Goal: Information Seeking & Learning: Learn about a topic

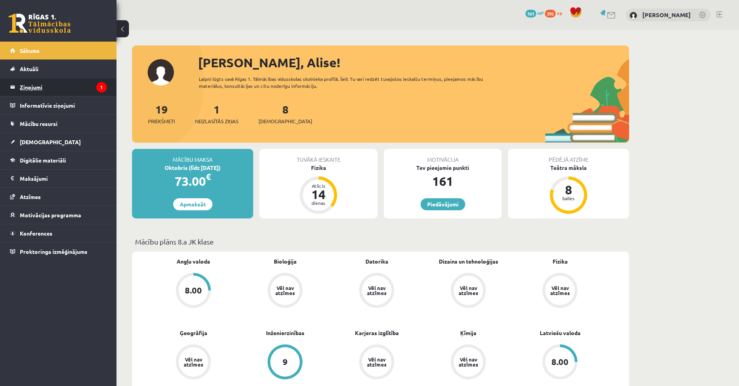
click at [28, 86] on legend "Ziņojumi 1" at bounding box center [63, 87] width 87 height 18
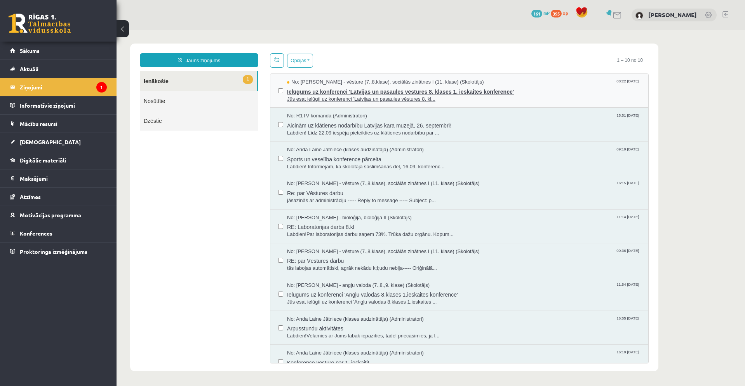
click at [404, 89] on span "Ielūgums uz konferenci 'Latvijas un pasaules vēstures 8. klases 1. ieskaites ko…" at bounding box center [463, 91] width 353 height 10
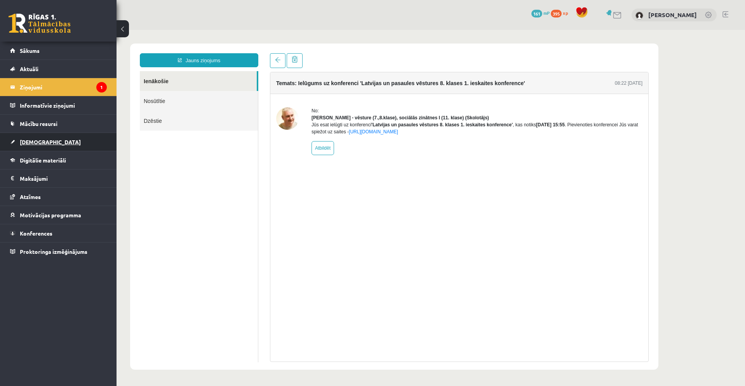
click at [61, 143] on link "[DEMOGRAPHIC_DATA]" at bounding box center [58, 142] width 97 height 18
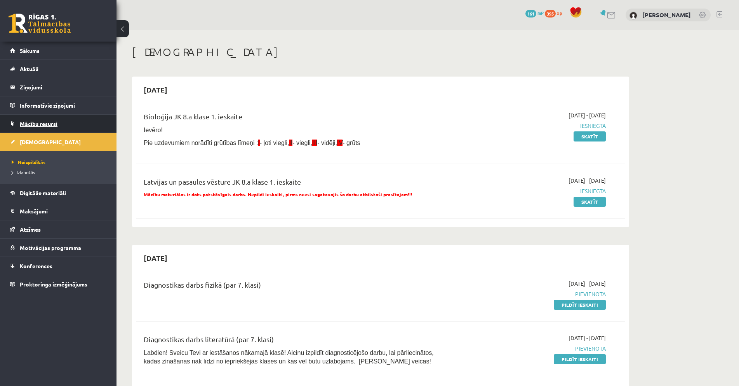
click at [60, 125] on link "Mācību resursi" at bounding box center [58, 124] width 97 height 18
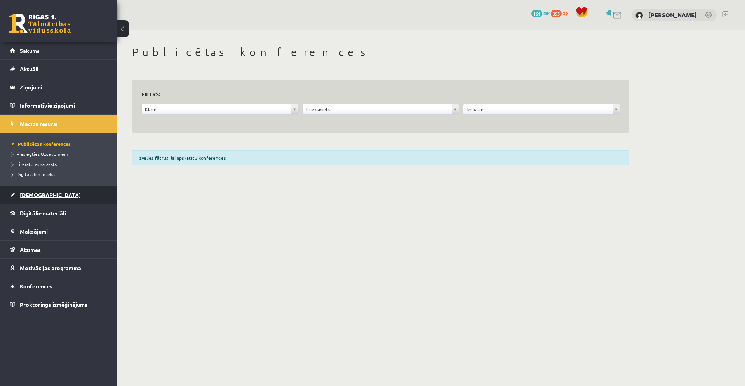
click at [49, 190] on link "[DEMOGRAPHIC_DATA]" at bounding box center [58, 195] width 97 height 18
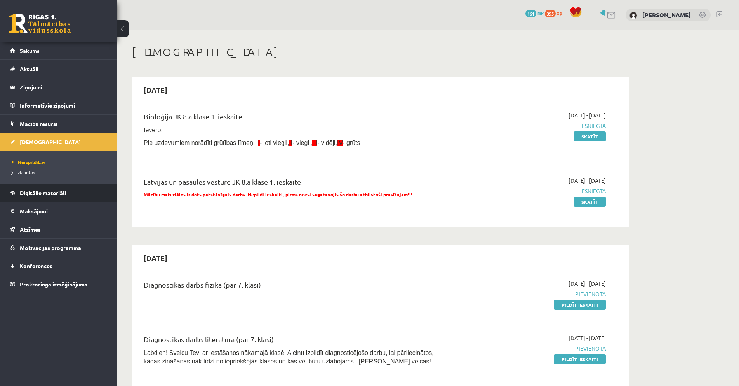
click at [56, 194] on span "Digitālie materiāli" at bounding box center [43, 192] width 46 height 7
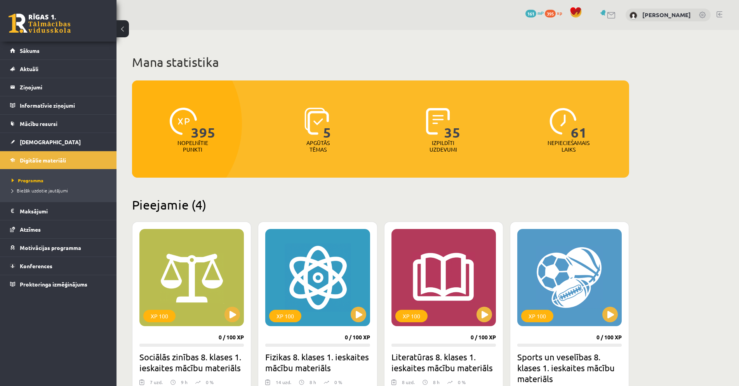
click at [433, 122] on img at bounding box center [438, 121] width 24 height 27
click at [57, 192] on span "Biežāk uzdotie jautājumi" at bounding box center [40, 190] width 56 height 6
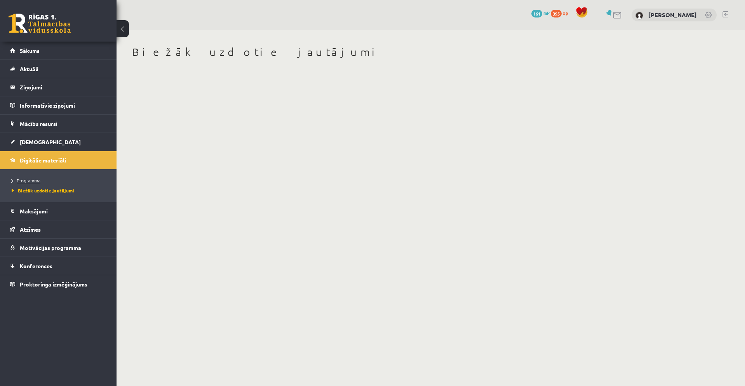
click at [38, 182] on span "Programma" at bounding box center [26, 180] width 29 height 6
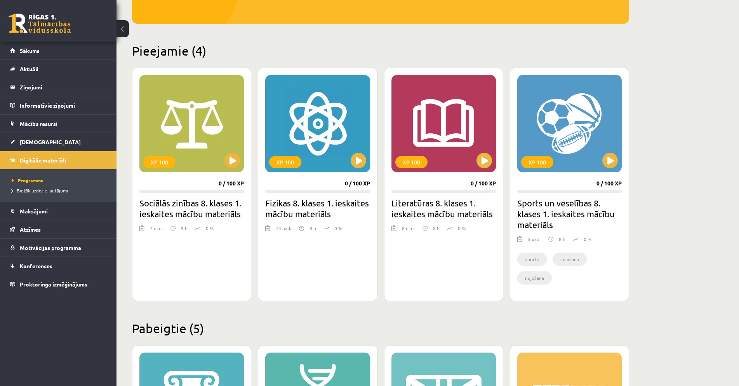
scroll to position [155, 0]
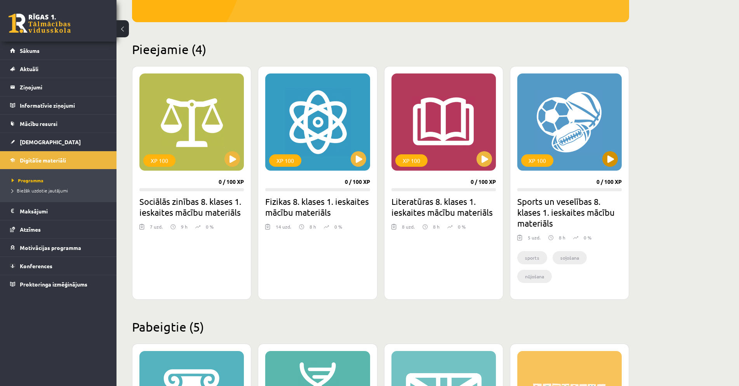
click at [598, 122] on div "XP 100" at bounding box center [569, 121] width 104 height 97
click at [558, 202] on h2 "Sports un veselības 8. klases 1. ieskaites mācību materiāls" at bounding box center [569, 212] width 104 height 33
click at [559, 173] on div "XP 100 0 / 100 XP Sports un veselības 8. klases 1. ieskaites mācību materiāls 5…" at bounding box center [569, 182] width 119 height 233
click at [537, 158] on div "XP 100" at bounding box center [537, 160] width 32 height 12
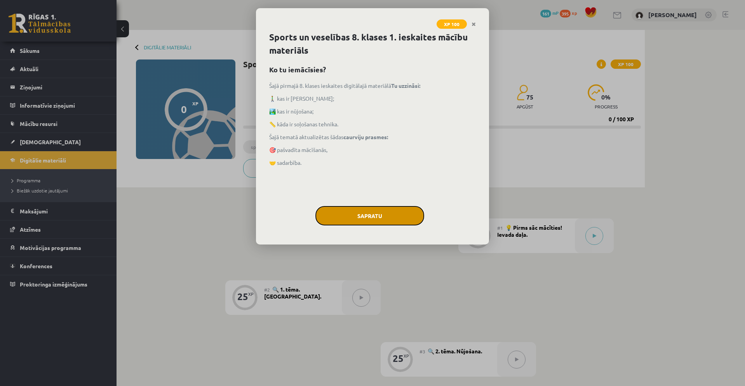
click at [393, 216] on button "Sapratu" at bounding box center [369, 215] width 109 height 19
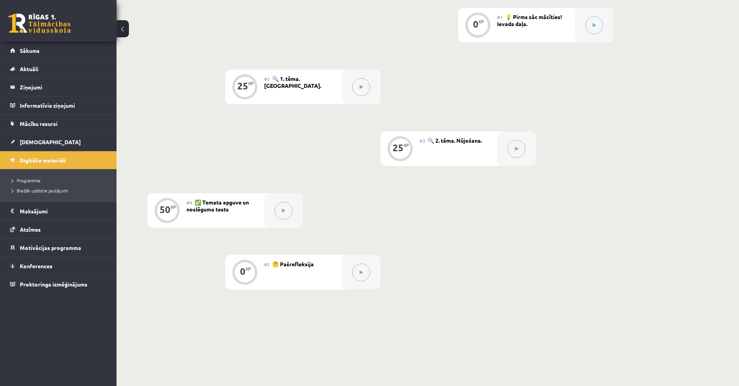
scroll to position [233, 0]
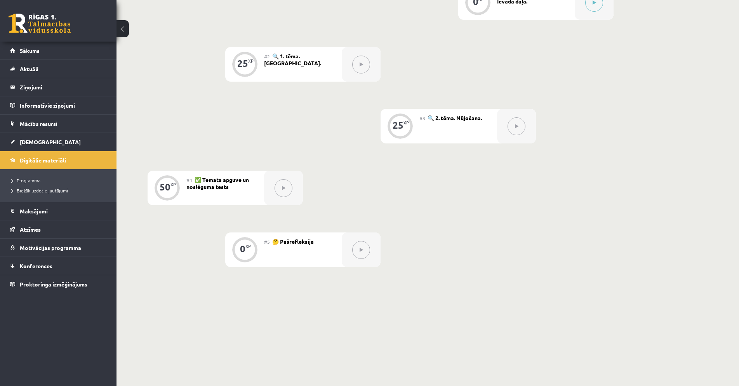
click at [211, 173] on div "#4 ✅ Temata apguve un noslēguma tests" at bounding box center [225, 188] width 78 height 35
click at [179, 190] on div at bounding box center [167, 187] width 25 height 25
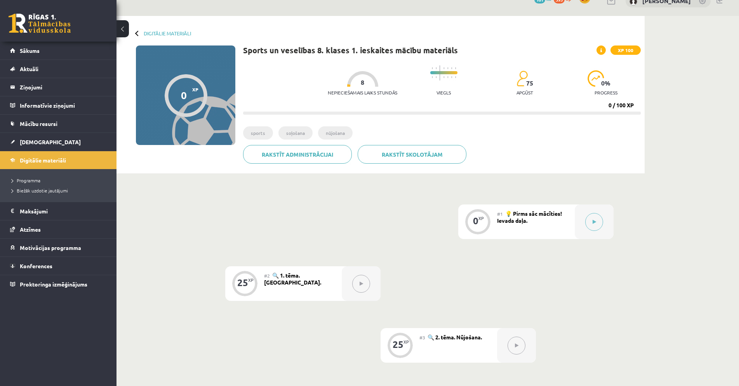
scroll to position [0, 0]
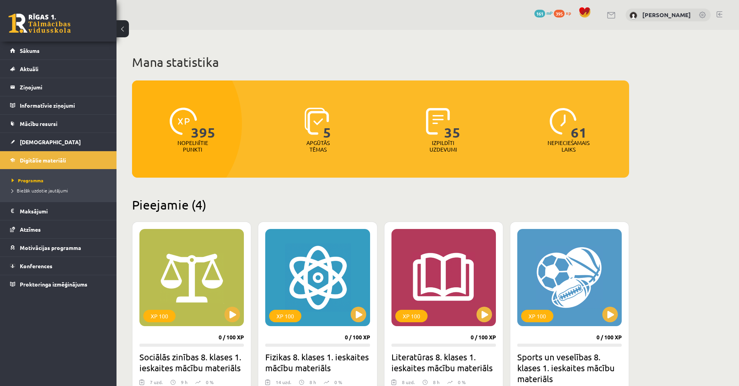
scroll to position [155, 0]
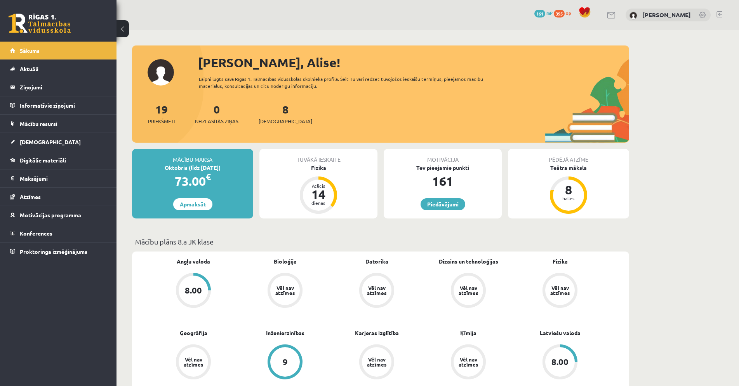
click at [334, 180] on div "Tuvākā ieskaite Fizika Atlicis 14 dienas" at bounding box center [318, 184] width 118 height 70
click at [68, 161] on link "Digitālie materiāli" at bounding box center [58, 160] width 97 height 18
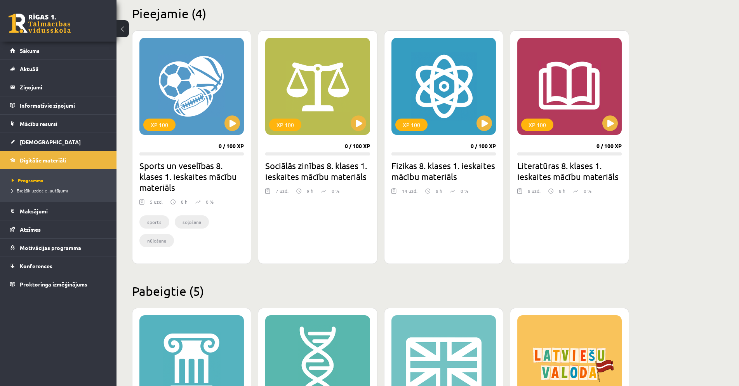
scroll to position [194, 0]
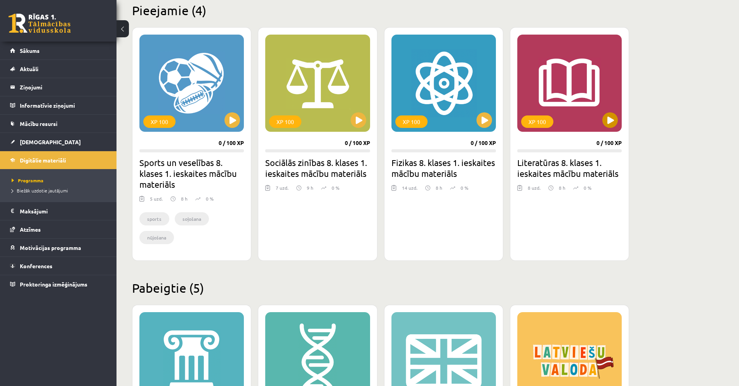
click at [596, 118] on div "XP 100" at bounding box center [569, 83] width 104 height 97
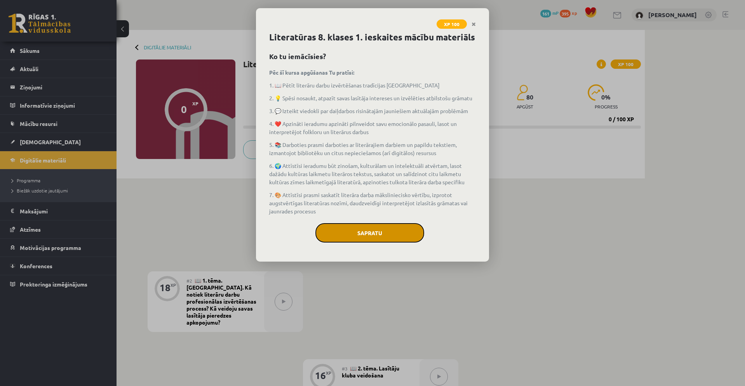
click at [362, 234] on button "Sapratu" at bounding box center [369, 232] width 109 height 19
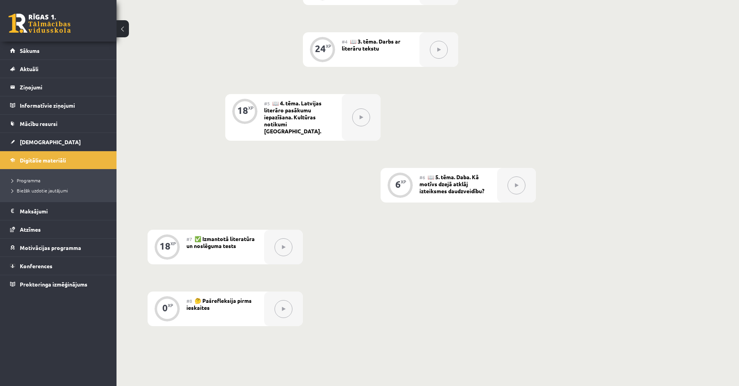
scroll to position [233, 0]
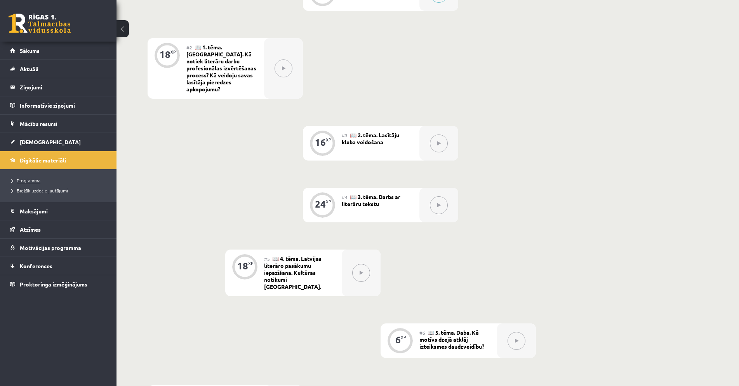
click at [37, 180] on span "Programma" at bounding box center [26, 180] width 29 height 6
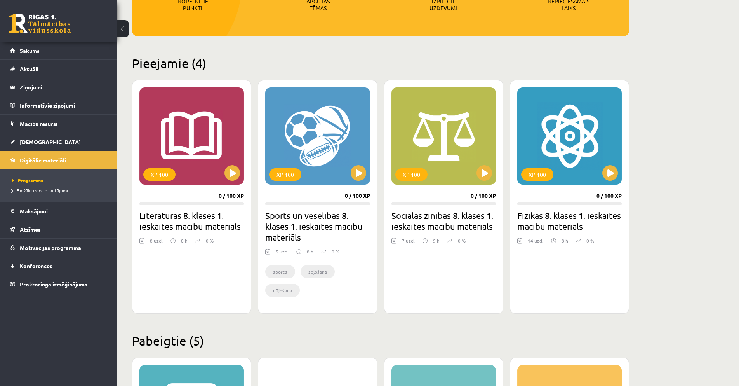
scroll to position [155, 0]
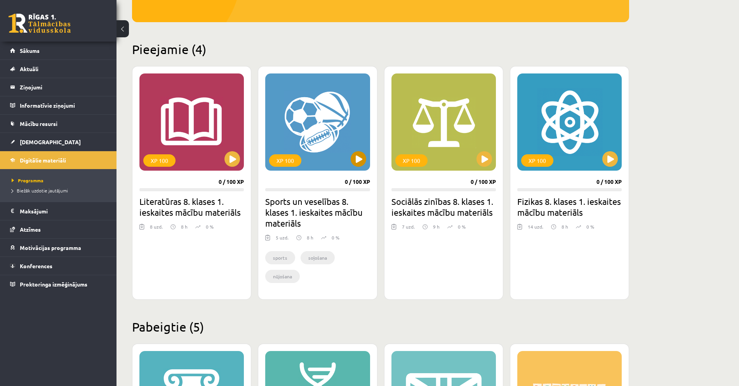
click at [312, 129] on div "XP 100" at bounding box center [317, 121] width 104 height 97
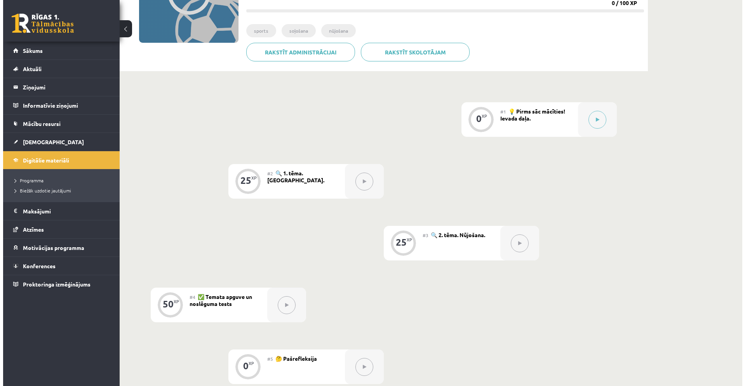
scroll to position [117, 0]
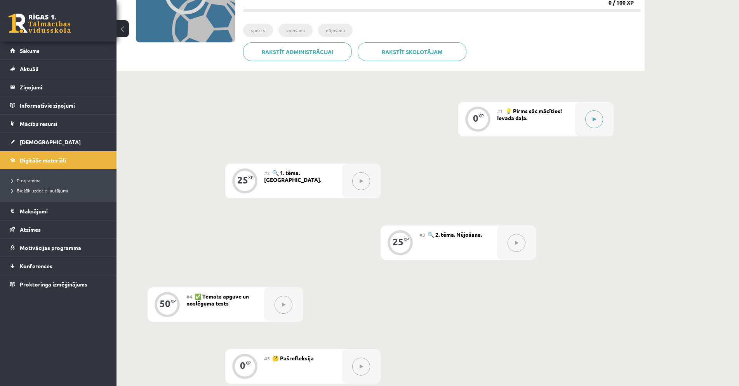
click at [594, 120] on icon at bounding box center [594, 119] width 3 height 5
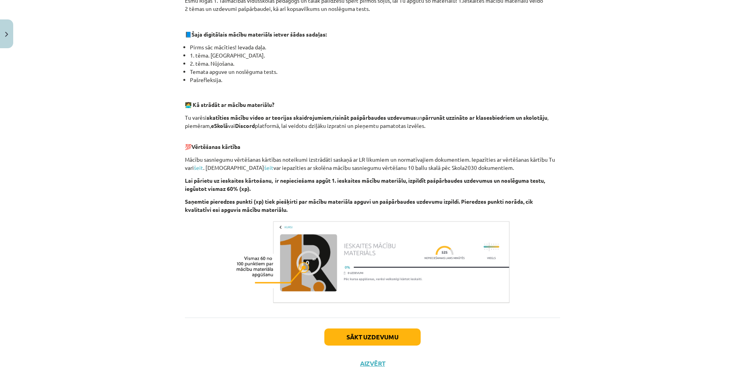
scroll to position [165, 0]
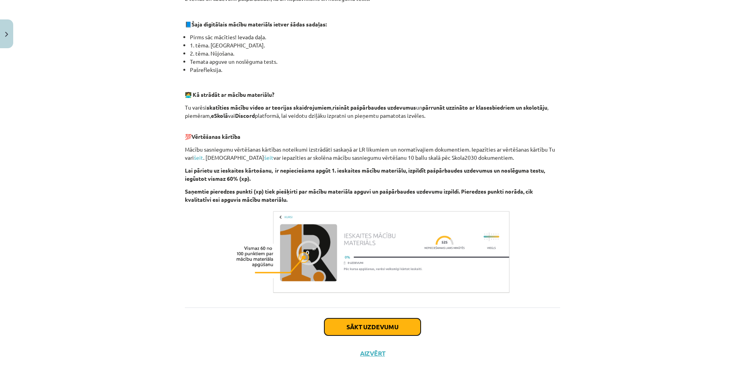
click at [400, 327] on button "Sākt uzdevumu" at bounding box center [372, 326] width 96 height 17
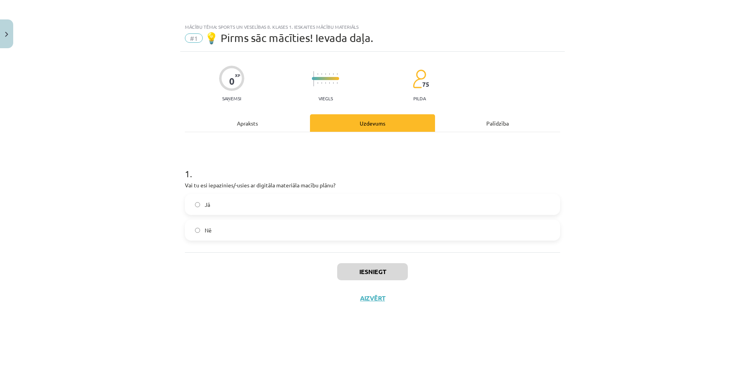
click at [261, 206] on label "Jā" at bounding box center [373, 204] width 374 height 19
click at [381, 276] on button "Iesniegt" at bounding box center [372, 271] width 71 height 17
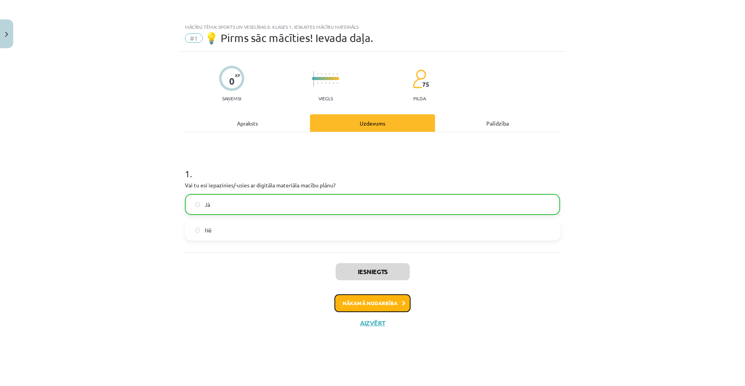
click at [402, 305] on icon at bounding box center [403, 303] width 3 height 5
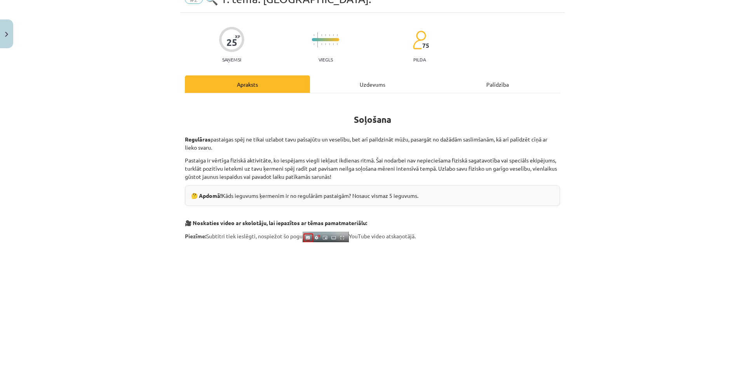
scroll to position [78, 0]
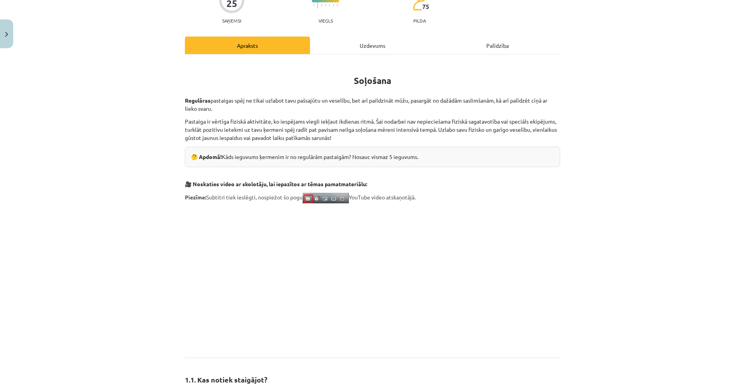
click at [376, 51] on div "Uzdevums" at bounding box center [372, 45] width 125 height 17
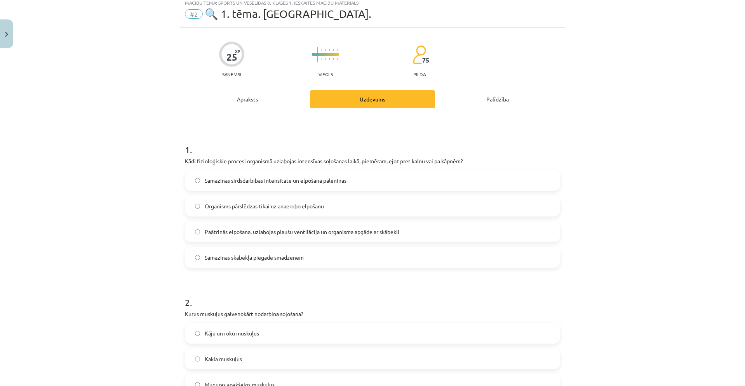
scroll to position [0, 0]
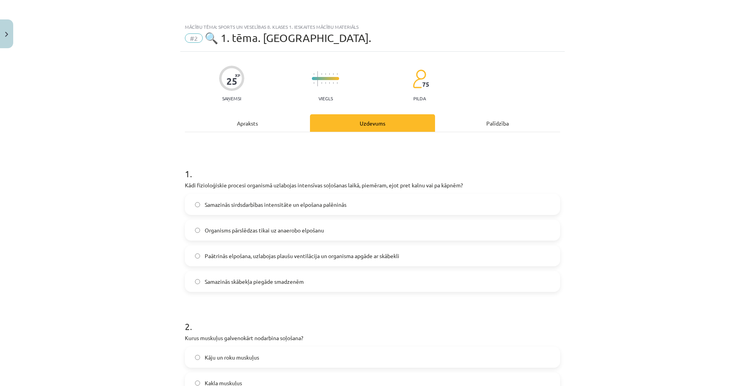
click at [271, 127] on div "Apraksts" at bounding box center [247, 122] width 125 height 17
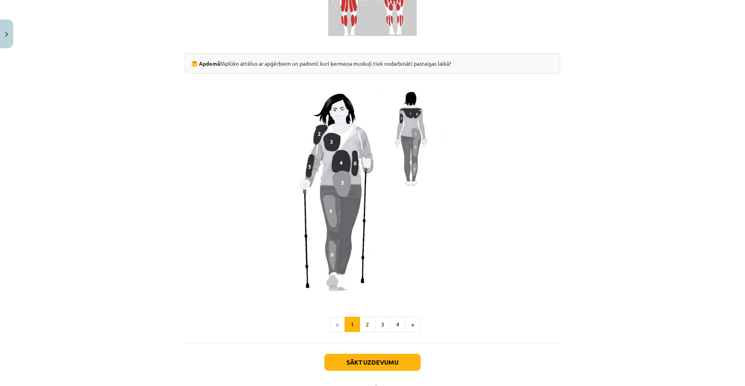
scroll to position [563, 0]
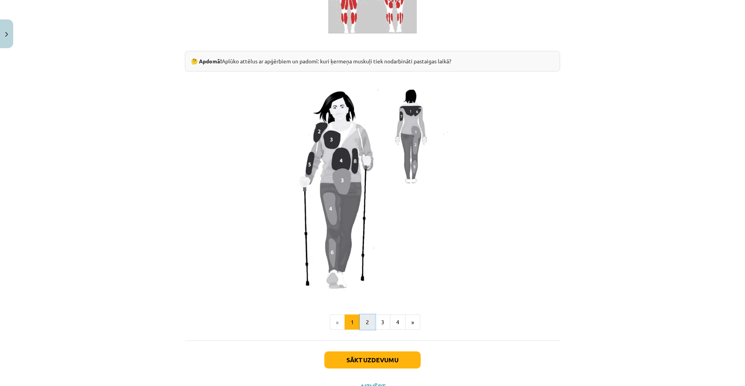
click at [366, 320] on button "2" at bounding box center [368, 322] width 16 height 16
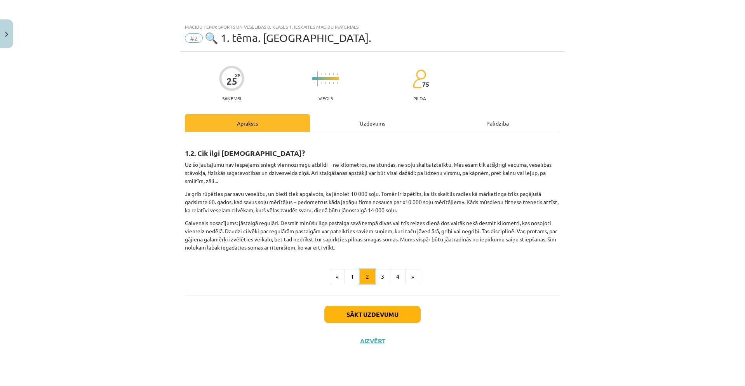
scroll to position [0, 0]
click at [385, 279] on button "3" at bounding box center [383, 277] width 16 height 16
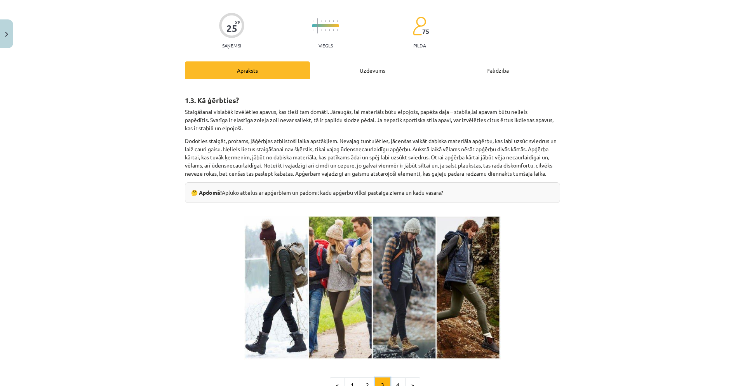
scroll to position [157, 0]
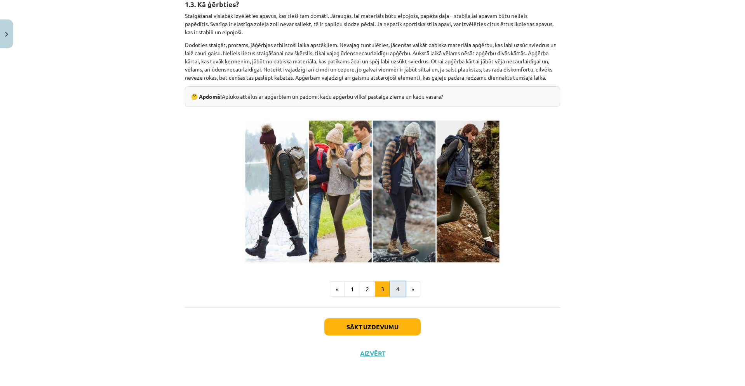
click at [399, 286] on button "4" at bounding box center [398, 289] width 16 height 16
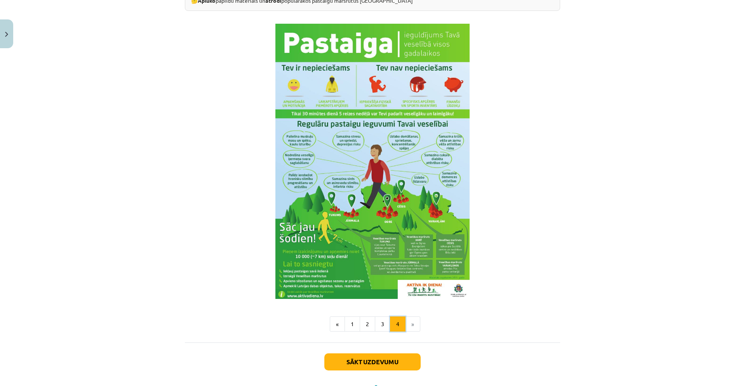
scroll to position [874, 0]
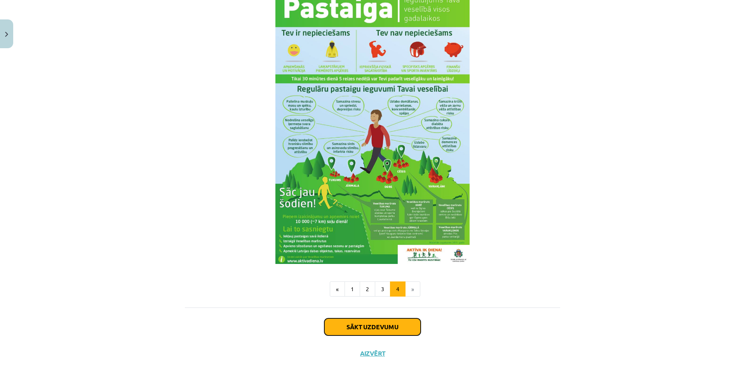
click at [405, 327] on button "Sākt uzdevumu" at bounding box center [372, 326] width 96 height 17
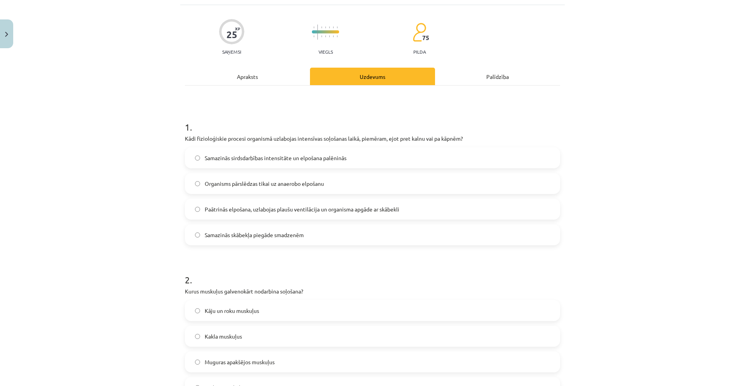
scroll to position [19, 0]
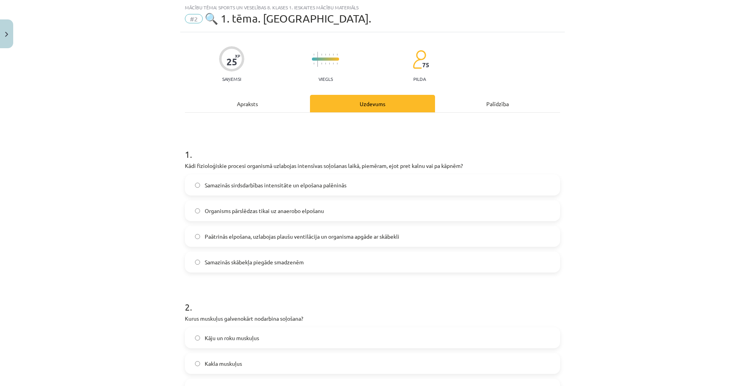
click at [412, 237] on label "Paātrinās elpošana, uzlabojas plaušu ventilācija un organisma apgāde ar skābekli" at bounding box center [373, 235] width 374 height 19
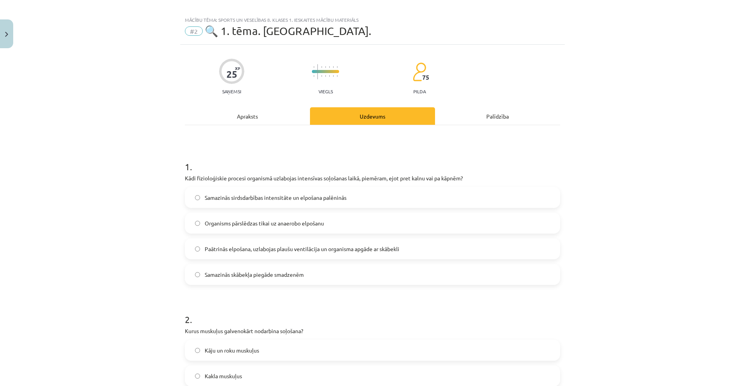
scroll to position [0, 0]
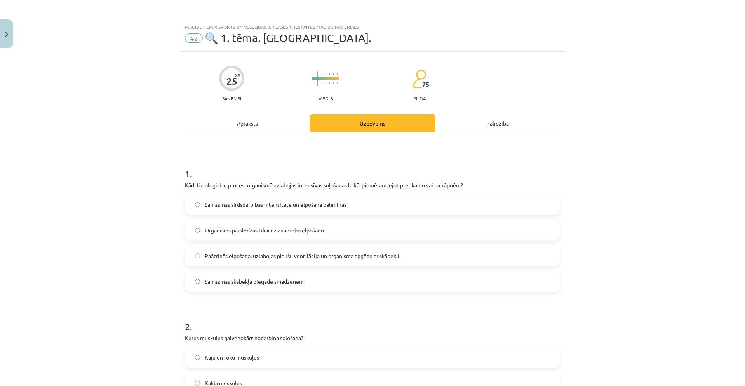
click at [272, 127] on div "Apraksts" at bounding box center [247, 122] width 125 height 17
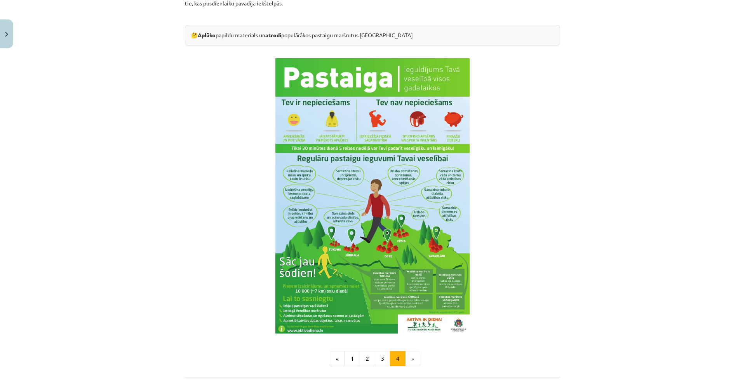
scroll to position [874, 0]
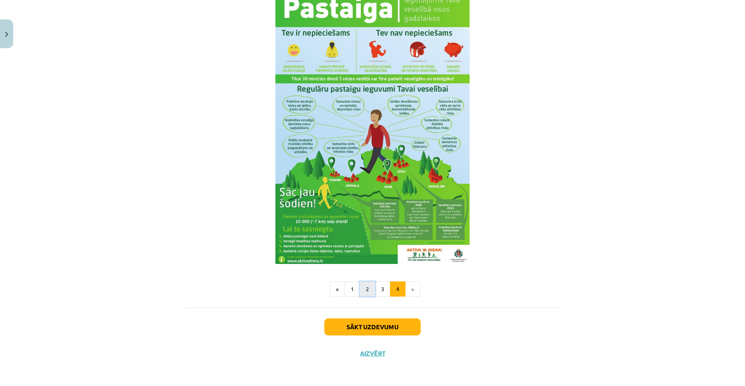
click at [367, 289] on button "2" at bounding box center [368, 289] width 16 height 16
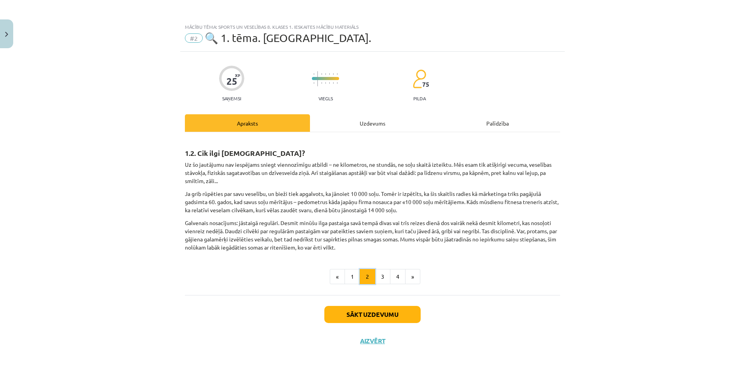
scroll to position [0, 0]
click at [382, 278] on button "3" at bounding box center [383, 277] width 16 height 16
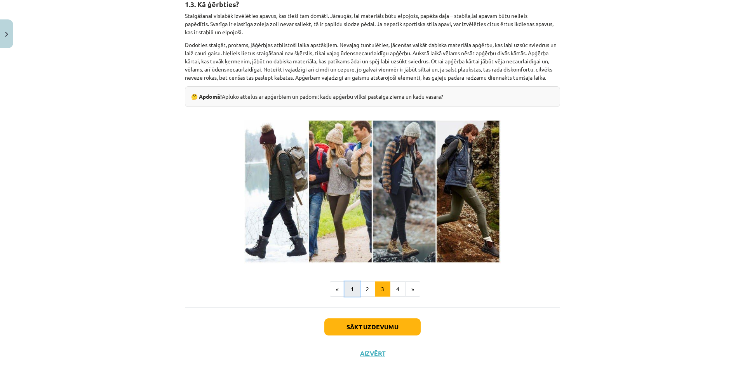
click at [351, 292] on button "1" at bounding box center [353, 289] width 16 height 16
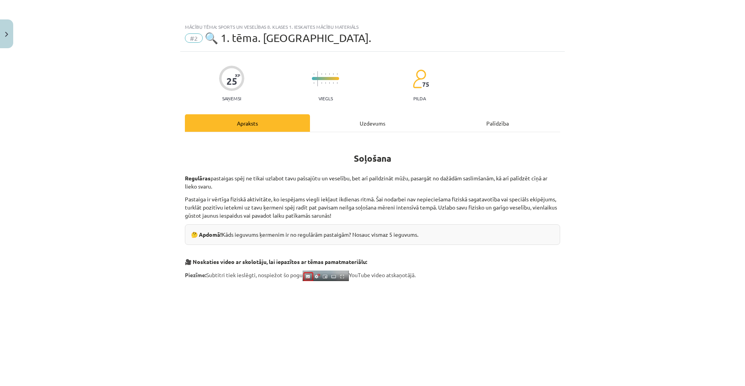
click at [370, 118] on div "Uzdevums" at bounding box center [372, 122] width 125 height 17
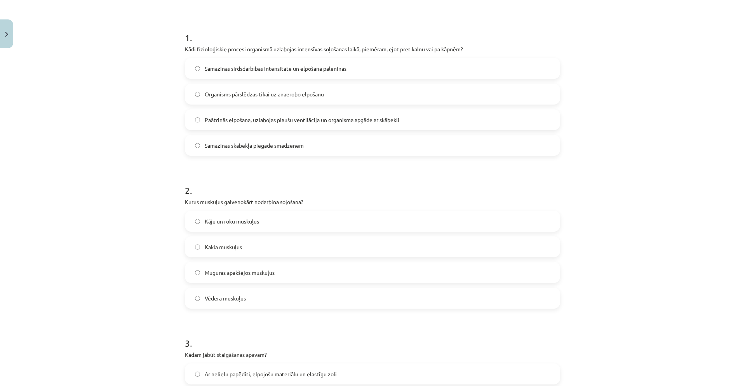
scroll to position [175, 0]
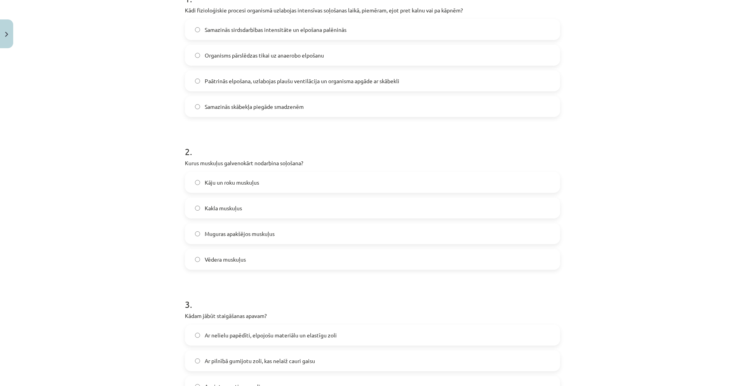
click at [331, 185] on label "Kāju un roku muskuļus" at bounding box center [373, 181] width 374 height 19
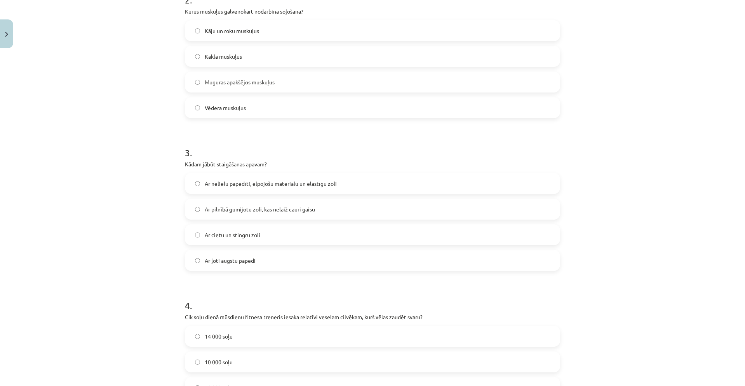
scroll to position [330, 0]
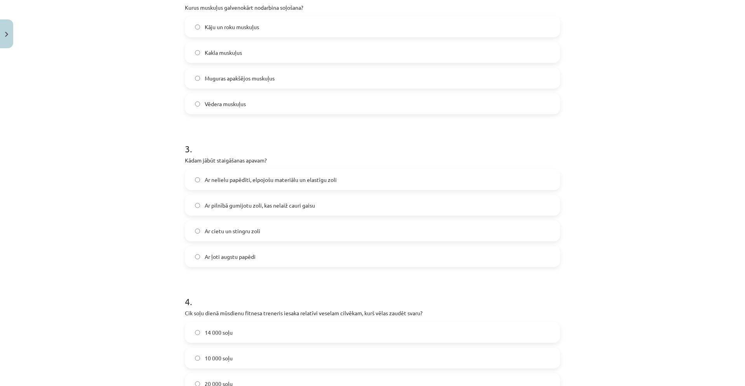
click at [346, 181] on label "Ar nelielu papēdīti, elpojošu materiālu un elastīgu zoli" at bounding box center [373, 179] width 374 height 19
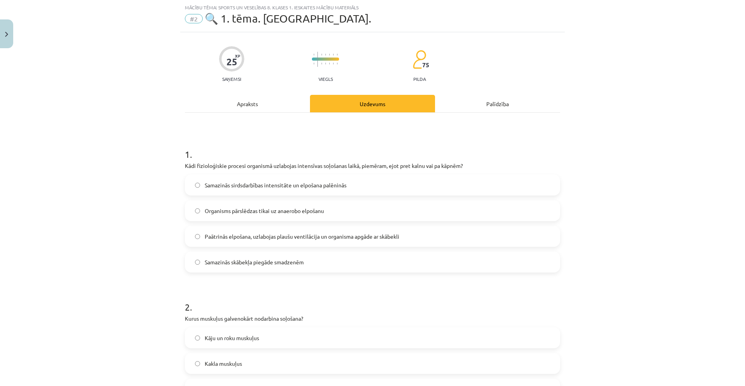
scroll to position [0, 0]
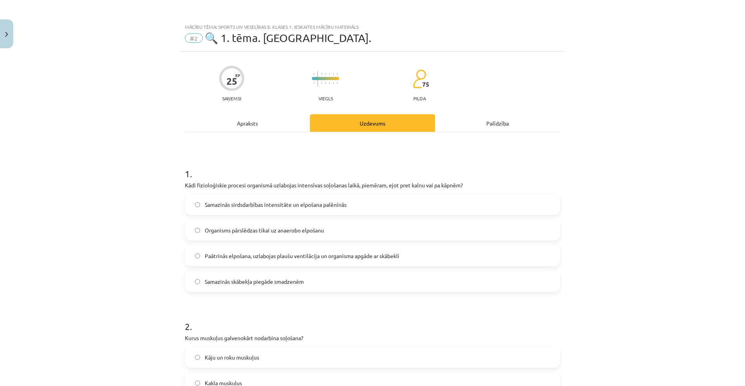
click at [268, 121] on div "Apraksts" at bounding box center [247, 122] width 125 height 17
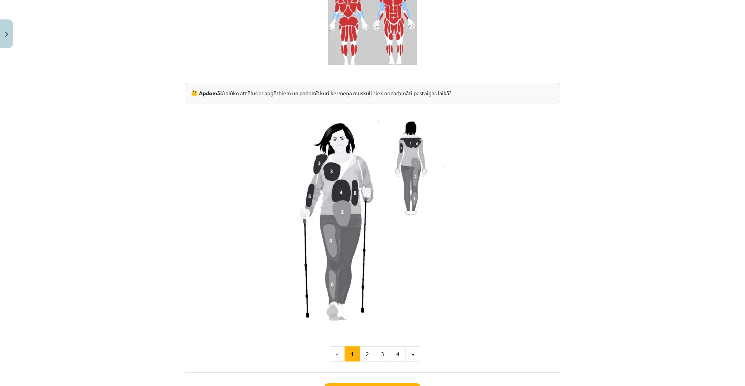
scroll to position [596, 0]
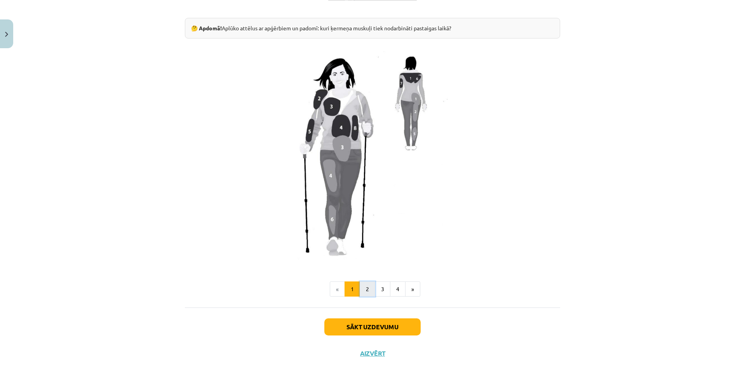
click at [362, 291] on button "2" at bounding box center [368, 289] width 16 height 16
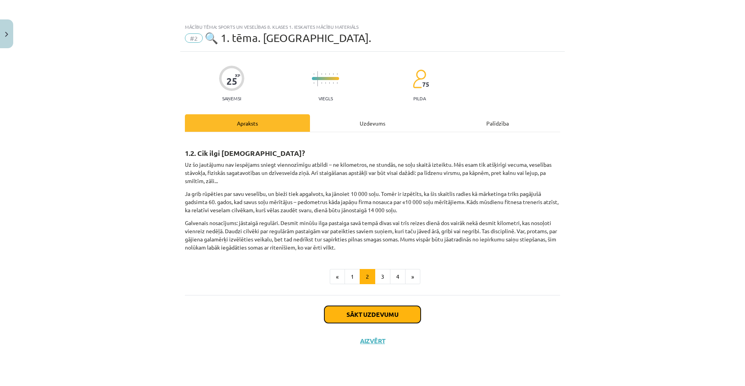
click at [391, 315] on button "Sākt uzdevumu" at bounding box center [372, 314] width 96 height 17
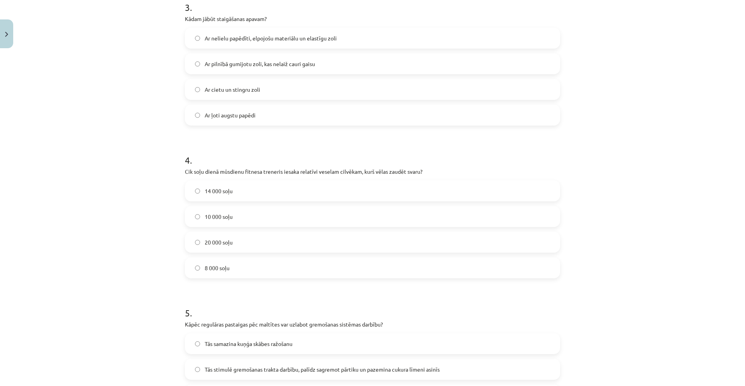
scroll to position [505, 0]
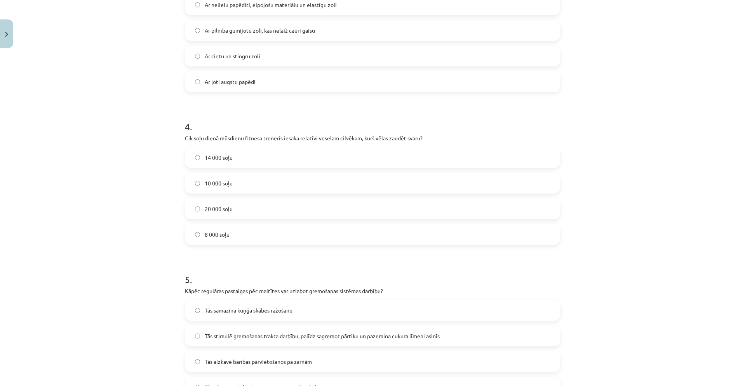
click at [282, 159] on label "14 000 soļu" at bounding box center [373, 157] width 374 height 19
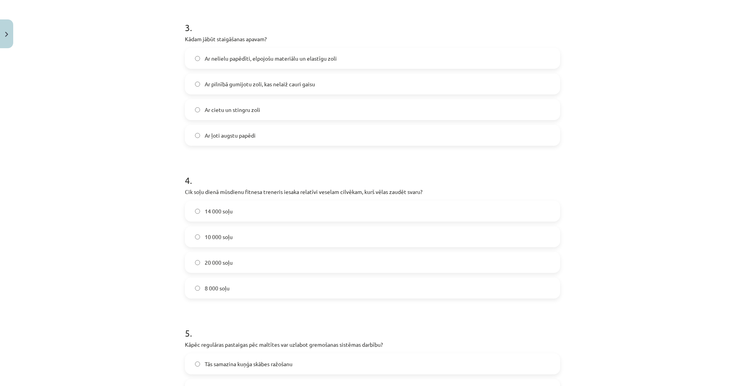
scroll to position [607, 0]
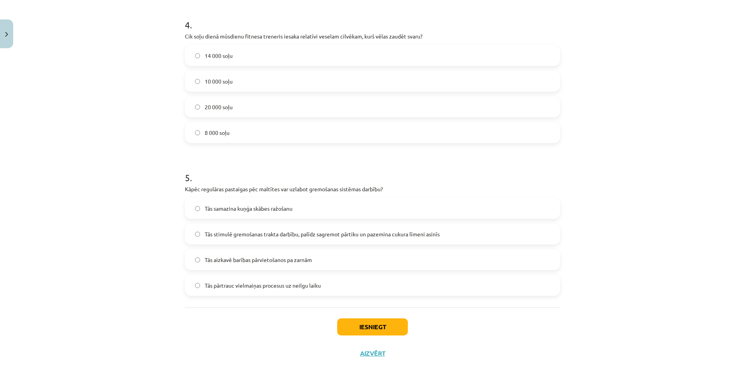
click at [388, 237] on span "Tās stimulē gremošanas trakta darbību, palīdz sagremot pārtiku un pazemina cuku…" at bounding box center [322, 234] width 235 height 8
click at [374, 332] on button "Iesniegt" at bounding box center [372, 326] width 71 height 17
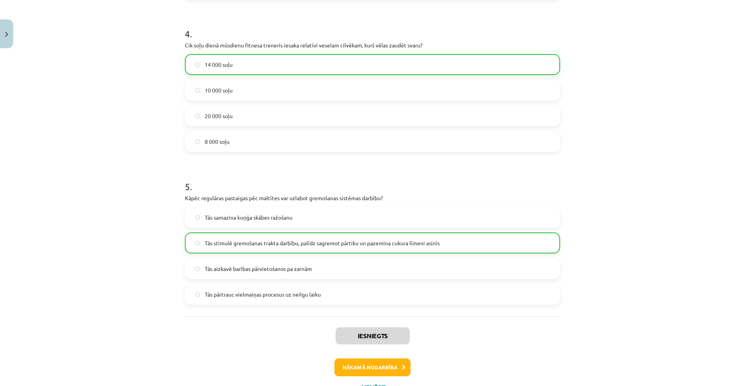
scroll to position [632, 0]
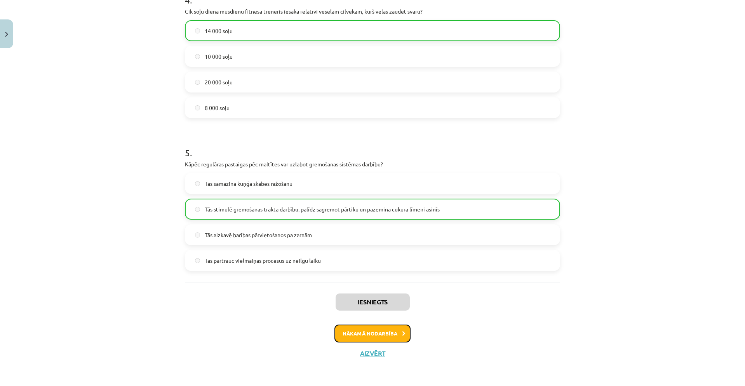
click at [397, 332] on button "Nākamā nodarbība" at bounding box center [372, 333] width 76 height 18
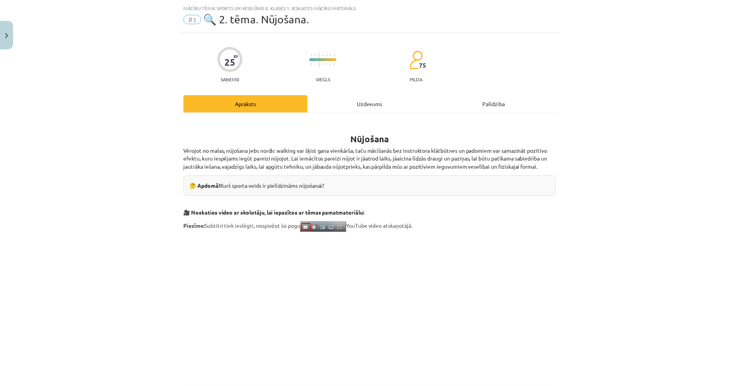
scroll to position [19, 0]
click at [4, 34] on button "Close" at bounding box center [6, 33] width 13 height 29
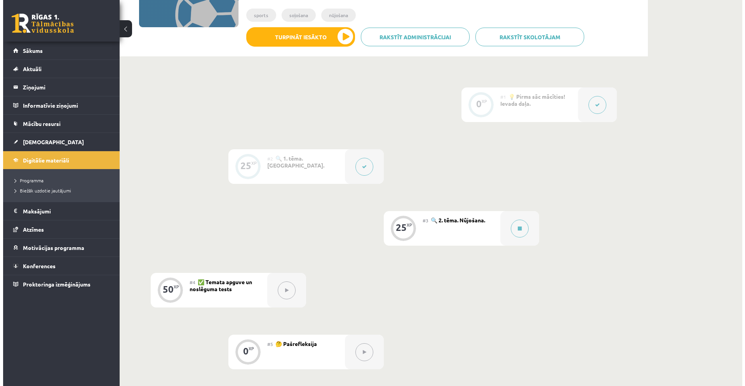
scroll to position [155, 0]
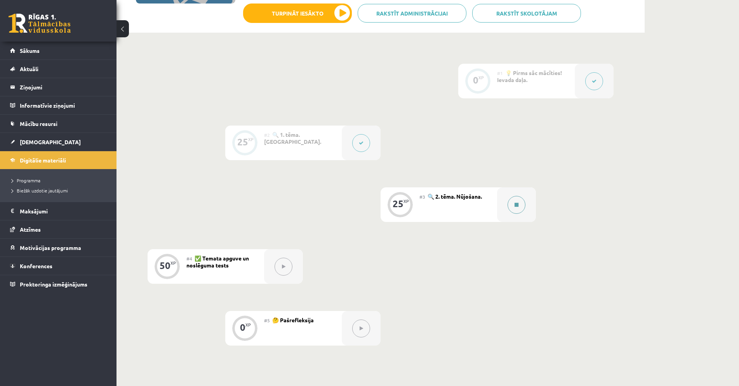
click at [514, 201] on button at bounding box center [517, 205] width 18 height 18
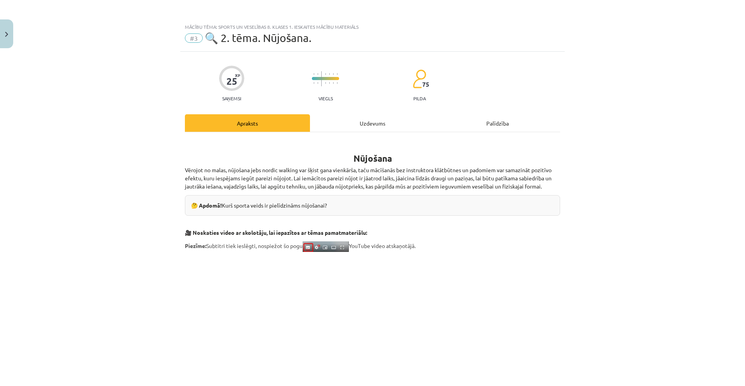
click at [357, 130] on div "Uzdevums" at bounding box center [372, 122] width 125 height 17
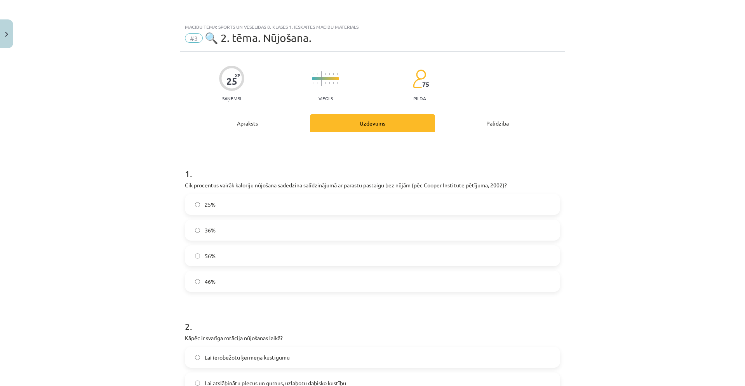
scroll to position [19, 0]
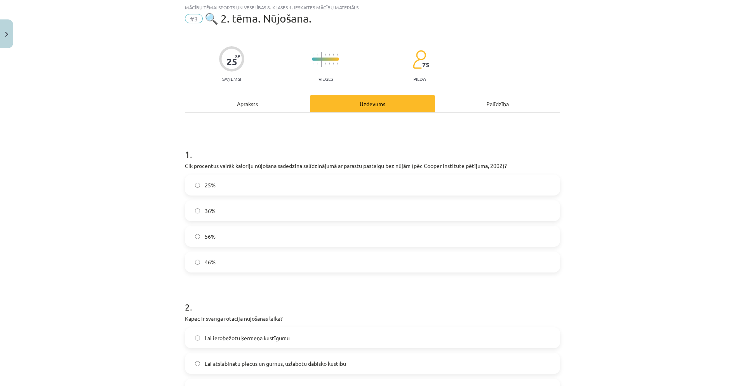
click at [278, 104] on div "Apraksts" at bounding box center [247, 103] width 125 height 17
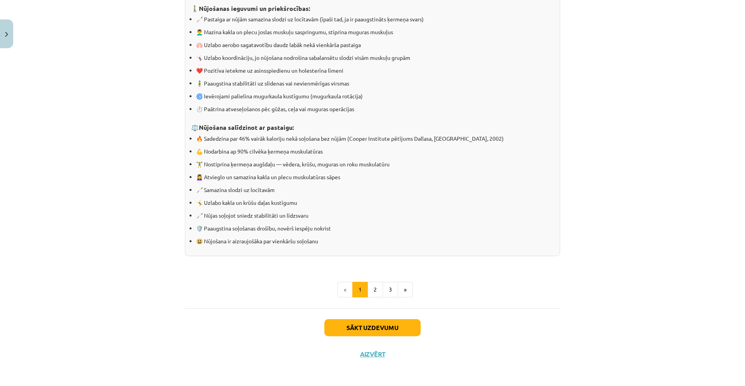
scroll to position [682, 0]
click at [372, 287] on button "2" at bounding box center [375, 289] width 16 height 16
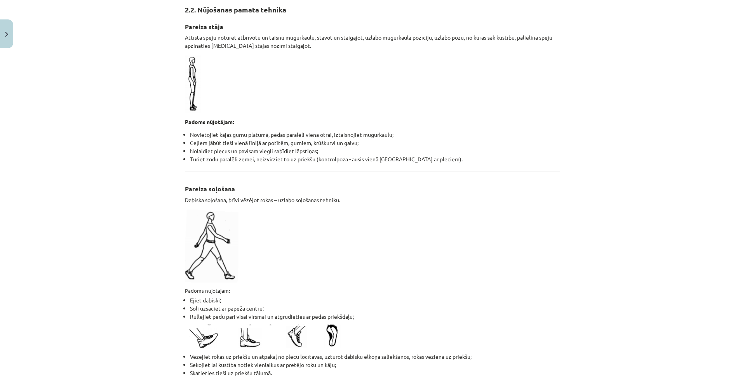
scroll to position [139, 0]
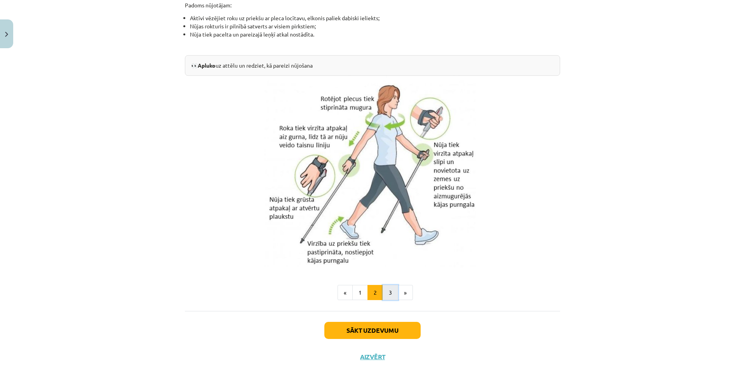
click at [392, 289] on button "3" at bounding box center [391, 293] width 16 height 16
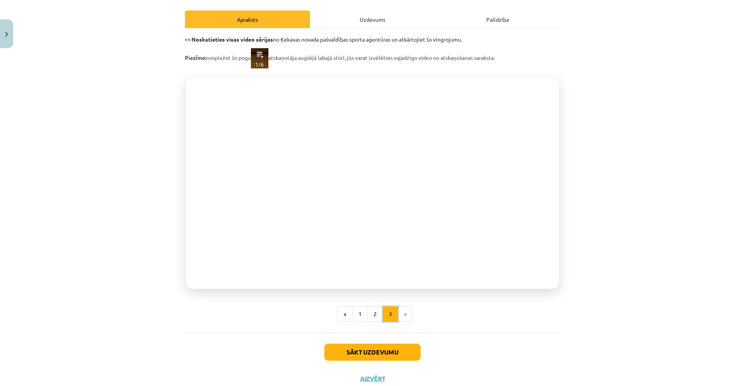
scroll to position [90, 0]
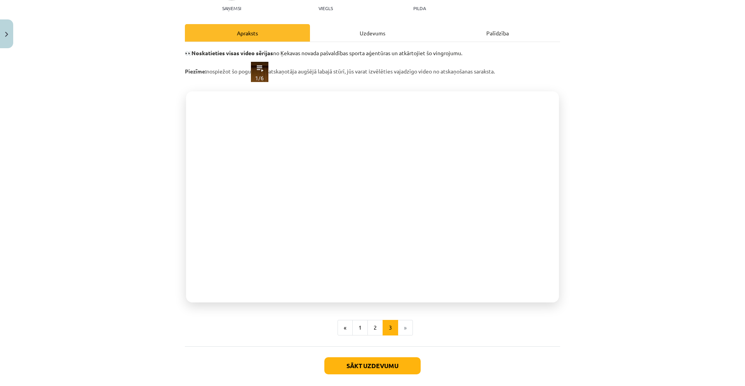
click at [368, 28] on div "Uzdevums" at bounding box center [372, 32] width 125 height 17
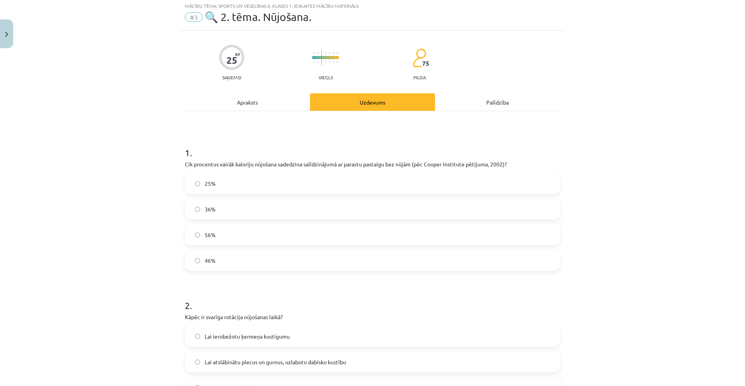
scroll to position [19, 0]
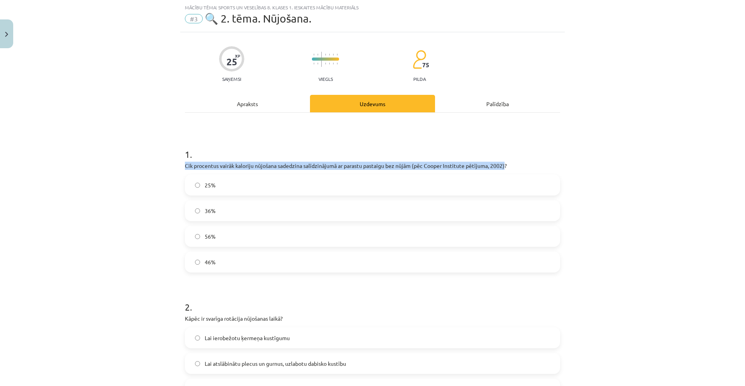
drag, startPoint x: 183, startPoint y: 166, endPoint x: 504, endPoint y: 162, distance: 321.2
click at [504, 162] on p "Cik procentus vairāk kaloriju nūjošana sadedzina salīdzinājumā ar parastu pasta…" at bounding box center [372, 166] width 375 height 8
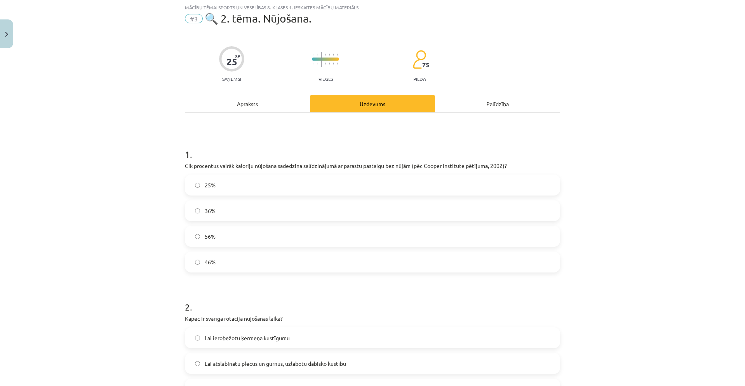
click at [237, 263] on label "46%" at bounding box center [373, 261] width 374 height 19
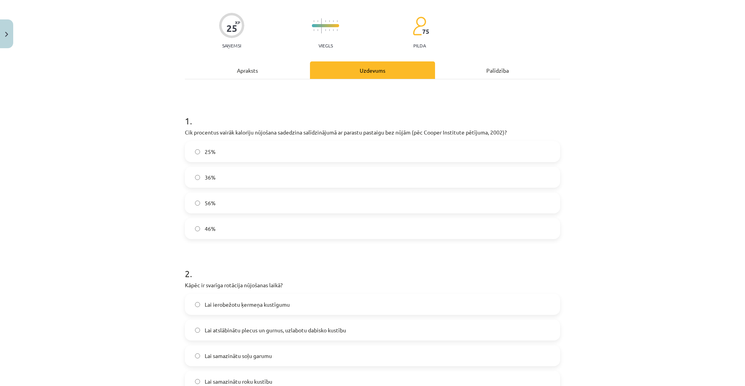
scroll to position [97, 0]
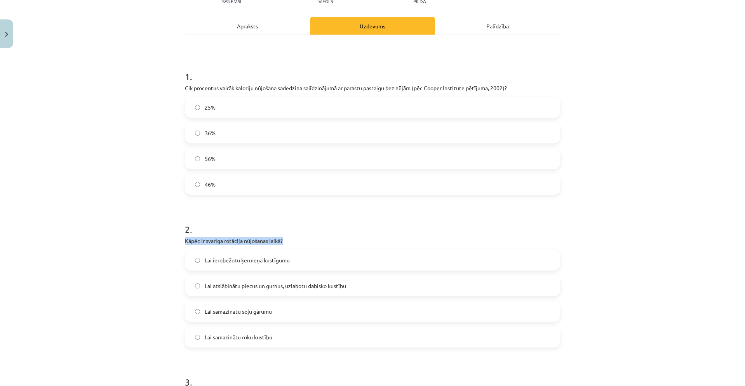
drag, startPoint x: 182, startPoint y: 242, endPoint x: 281, endPoint y: 243, distance: 98.7
click at [281, 243] on p "Kāpēc ir svarīga rotācija nūjošanas laikā?" at bounding box center [372, 241] width 375 height 8
click at [381, 292] on label "Lai atslābinātu plecus un gurnus, uzlabotu dabisko kustību" at bounding box center [373, 285] width 374 height 19
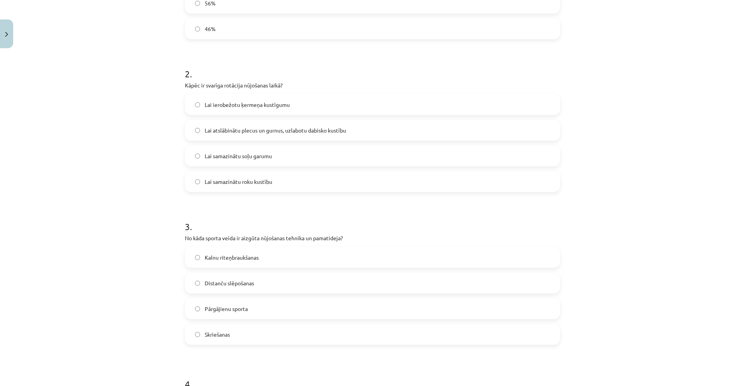
scroll to position [330, 0]
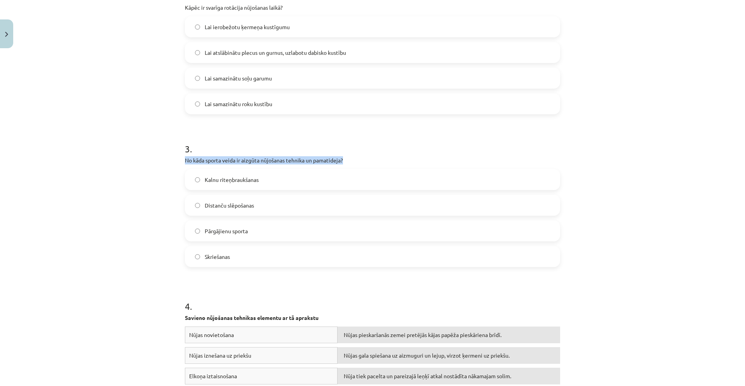
drag, startPoint x: 183, startPoint y: 159, endPoint x: 354, endPoint y: 159, distance: 170.9
click at [354, 159] on p "No kāda sporta veida ir aizgūta nūjošanas tehnika un pamatideja?" at bounding box center [372, 160] width 375 height 8
click at [225, 256] on span "Skriešanas" at bounding box center [217, 256] width 25 height 8
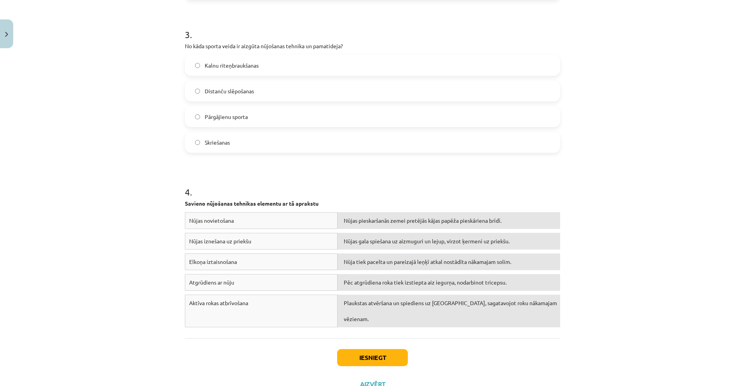
scroll to position [447, 0]
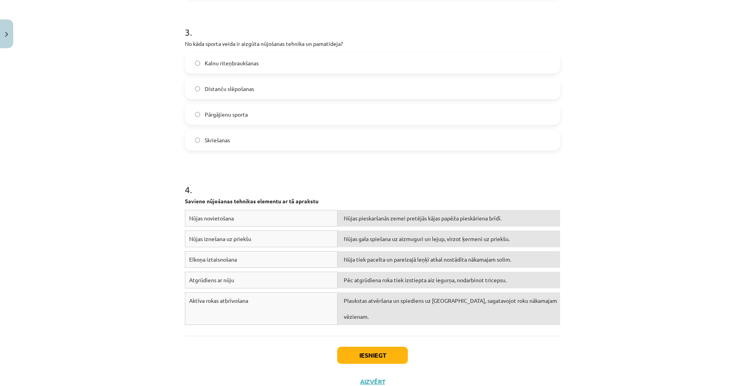
click at [636, 244] on div "Mācību tēma: Sports un veselības 8. klases 1. ieskaites mācību materiāls #3 🔍 2…" at bounding box center [372, 193] width 745 height 386
click at [380, 354] on button "Iesniegt" at bounding box center [372, 354] width 71 height 17
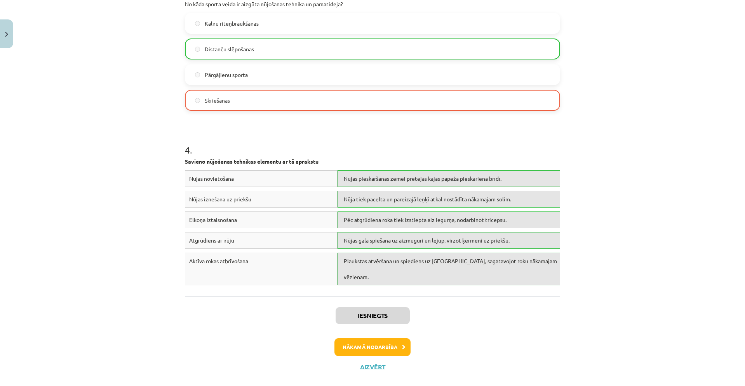
scroll to position [498, 0]
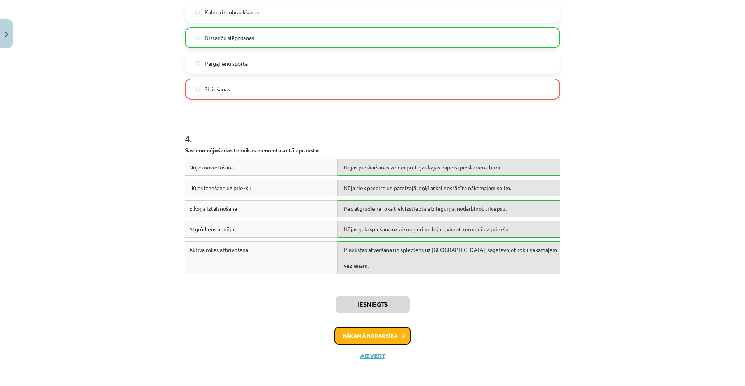
click at [380, 331] on button "Nākamā nodarbība" at bounding box center [372, 336] width 76 height 18
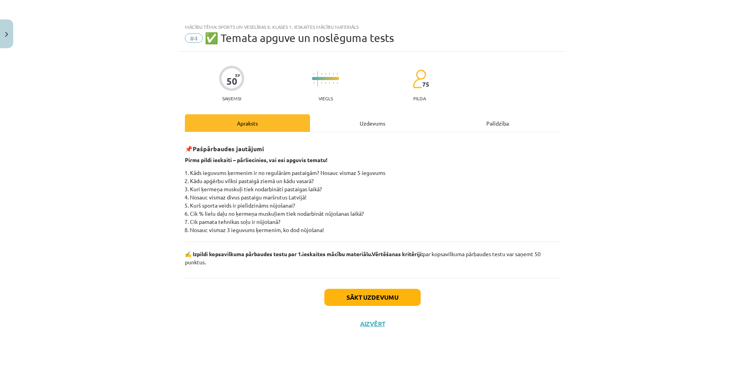
scroll to position [0, 0]
click at [397, 129] on div "Uzdevums" at bounding box center [372, 122] width 125 height 17
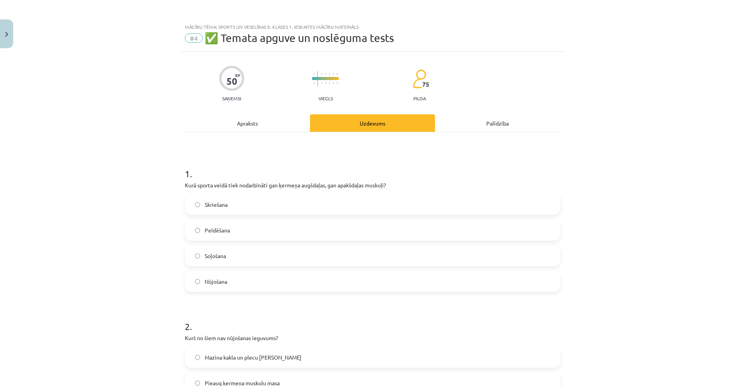
drag, startPoint x: 253, startPoint y: 134, endPoint x: 252, endPoint y: 131, distance: 4.0
click at [252, 129] on div "Apraksts" at bounding box center [247, 122] width 125 height 17
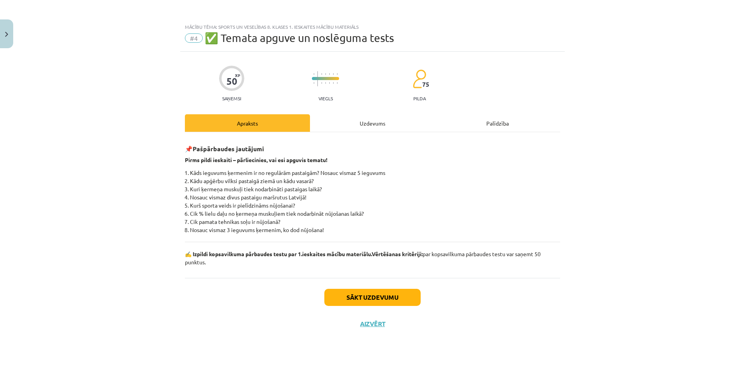
click at [372, 118] on div "Uzdevums" at bounding box center [372, 122] width 125 height 17
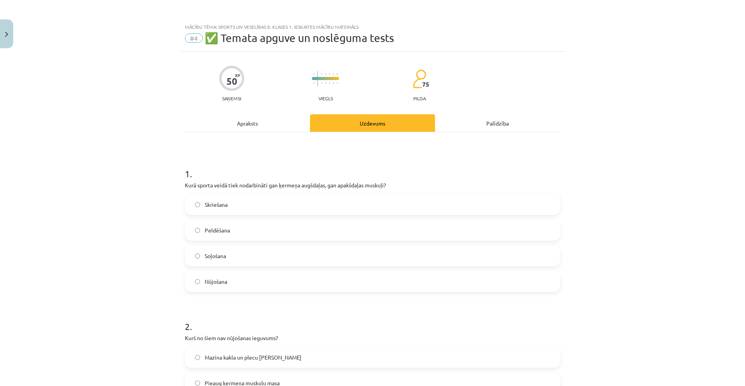
click at [244, 227] on label "Peldēšana" at bounding box center [373, 229] width 374 height 19
drag, startPoint x: 183, startPoint y: 185, endPoint x: 389, endPoint y: 186, distance: 206.6
click at [389, 186] on p "Kurā sporta veidā tiek nodarbināti gan ķermeņa augšdaļas, gan apakšdaļas muskuļ…" at bounding box center [372, 185] width 375 height 8
click at [599, 34] on div "Mācību tēma: Sports un veselības 8. klases 1. ieskaites mācību materiāls #4 ✅ T…" at bounding box center [372, 193] width 745 height 386
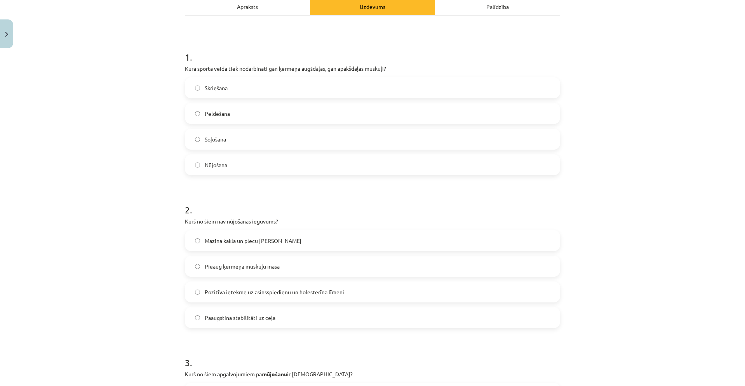
scroll to position [155, 0]
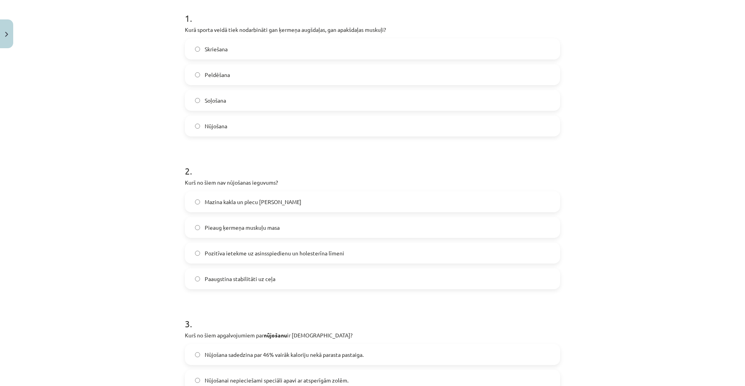
click at [292, 281] on label "Paaugstina stabilitāti uz ceļa" at bounding box center [373, 278] width 374 height 19
click at [310, 230] on label "Pieaug ķermeņa muskuļu masa" at bounding box center [373, 227] width 374 height 19
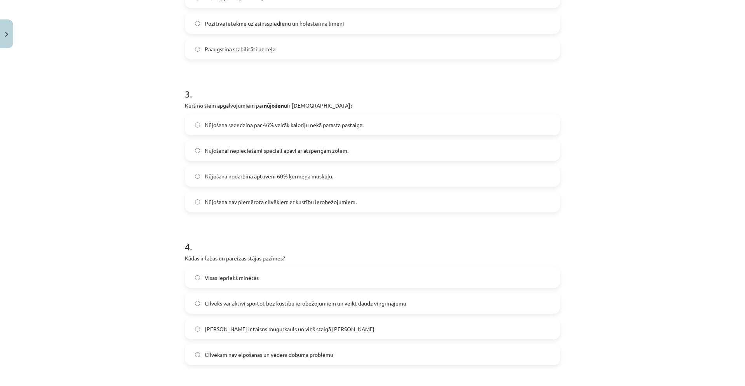
scroll to position [388, 0]
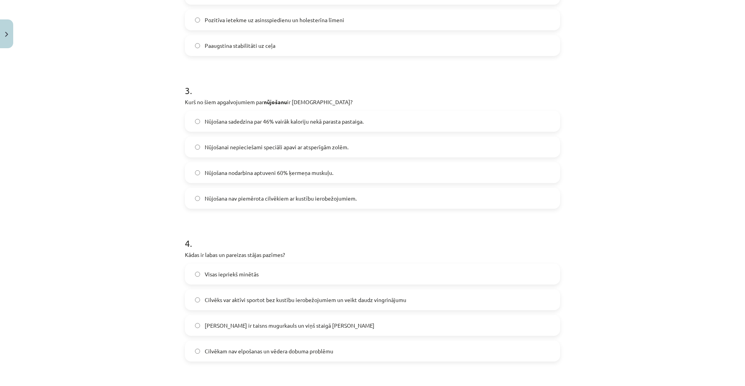
click at [329, 125] on span "Nūjošana sadedzina par 46% vairāk kaloriju nekā parasta pastaiga." at bounding box center [284, 121] width 159 height 8
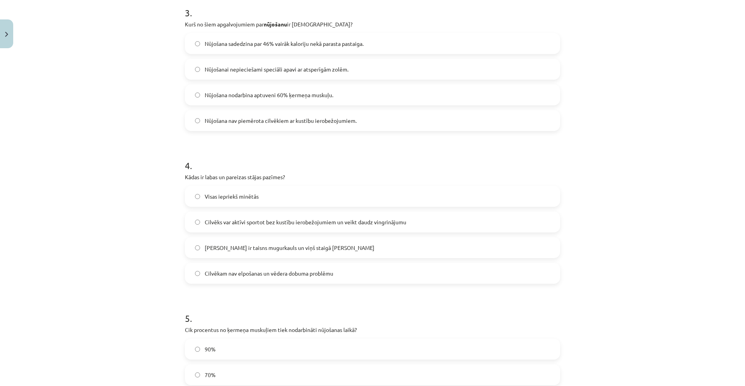
scroll to position [544, 0]
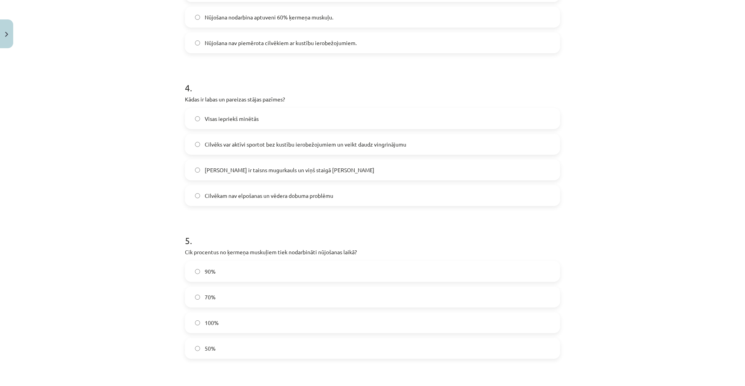
click at [327, 117] on label "Visas iepriekš minētās" at bounding box center [373, 118] width 374 height 19
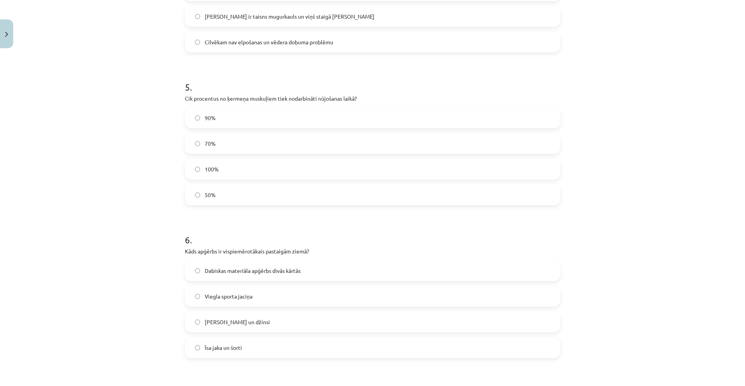
scroll to position [699, 0]
drag, startPoint x: 182, startPoint y: 96, endPoint x: 376, endPoint y: 95, distance: 193.4
click at [376, 95] on p "Cik procentus no ķermeņa muskuļiem tiek nodarbināti nūjošanas laikā?" at bounding box center [372, 96] width 375 height 8
click at [242, 119] on label "90%" at bounding box center [373, 115] width 374 height 19
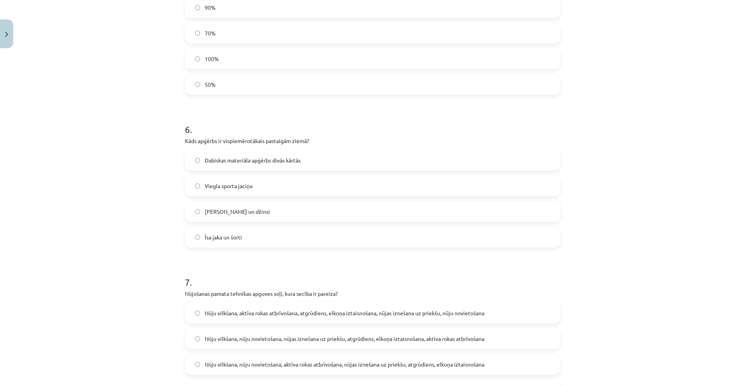
scroll to position [816, 0]
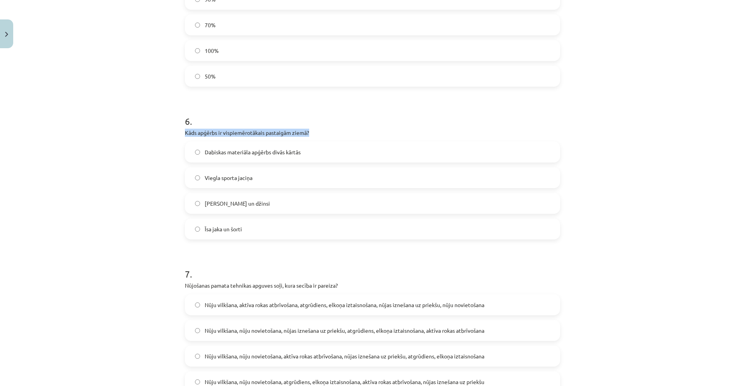
drag, startPoint x: 306, startPoint y: 132, endPoint x: 160, endPoint y: 134, distance: 146.5
click at [160, 134] on div "Mācību tēma: Sports un veselības 8. klases 1. ieskaites mācību materiāls #4 ✅ T…" at bounding box center [372, 193] width 745 height 386
click at [372, 138] on div "6 . Kāds apģērbs ir vispiemērotākais pastaigām ziemā? Dabiskas materiāla apģērb…" at bounding box center [372, 170] width 375 height 137
click at [255, 147] on label "Dabiskas materiāla apģērbs divās kārtās" at bounding box center [373, 151] width 374 height 19
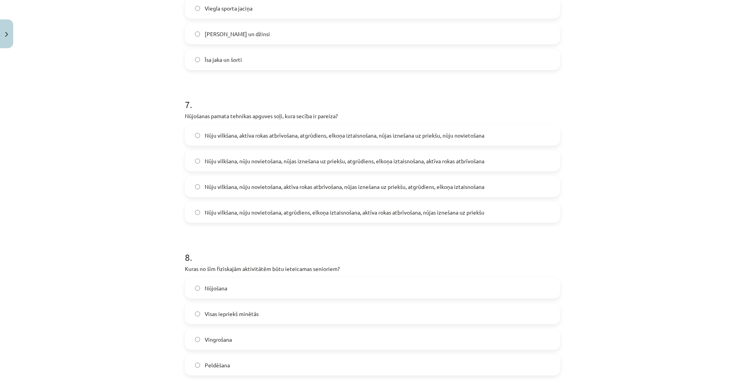
scroll to position [1010, 0]
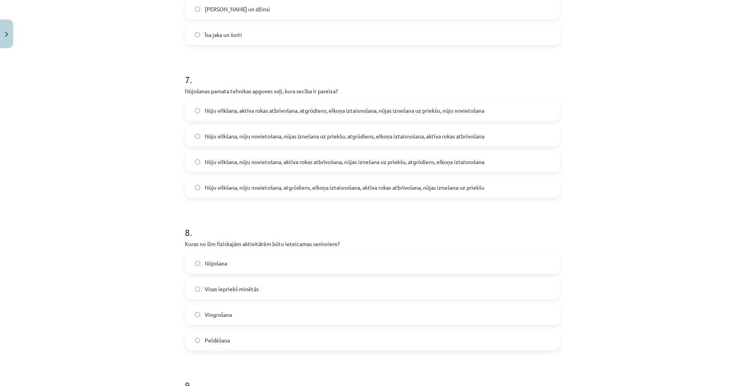
click at [497, 186] on label "Nūju vilkšana, nūju novietošana, atgrūdiens, elkoņa iztaisnošana, aktīva rokas …" at bounding box center [373, 187] width 374 height 19
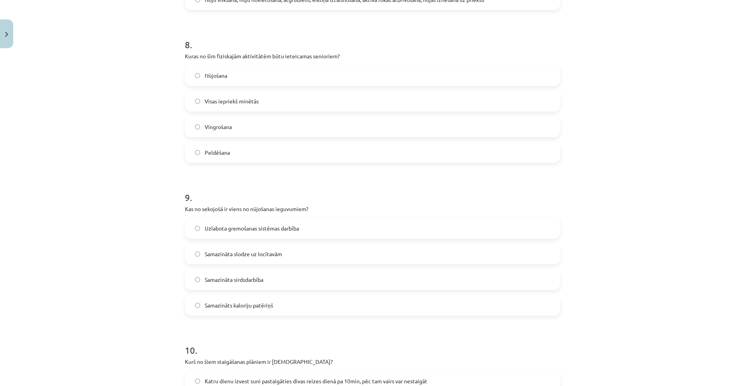
scroll to position [1204, 0]
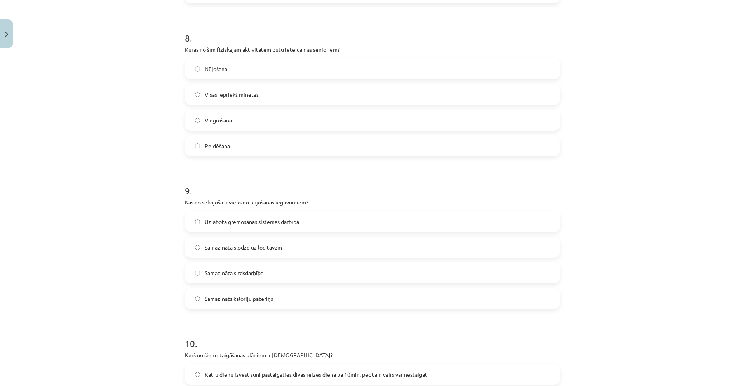
click at [264, 71] on label "Nūjošana" at bounding box center [373, 68] width 374 height 19
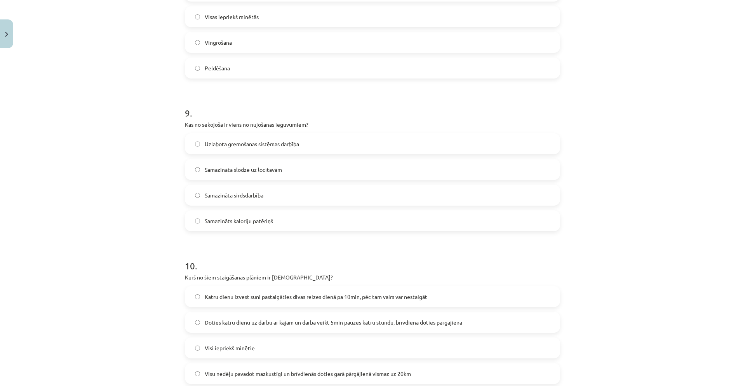
scroll to position [1321, 0]
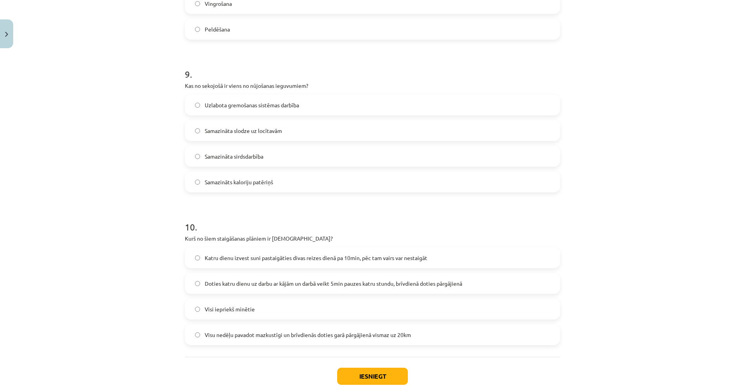
click at [357, 183] on label "Samazināts kaloriju patēriņš" at bounding box center [373, 181] width 374 height 19
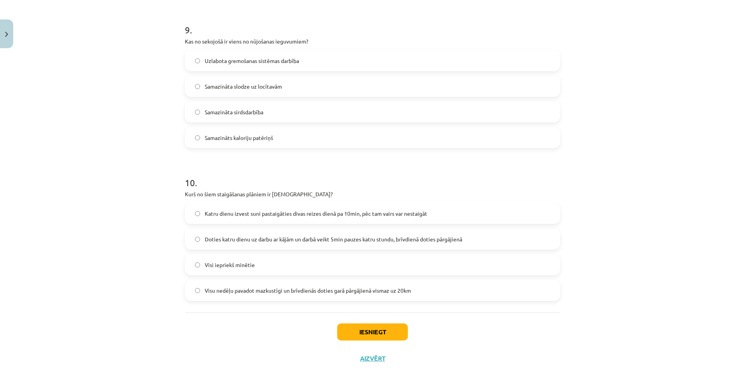
scroll to position [1370, 0]
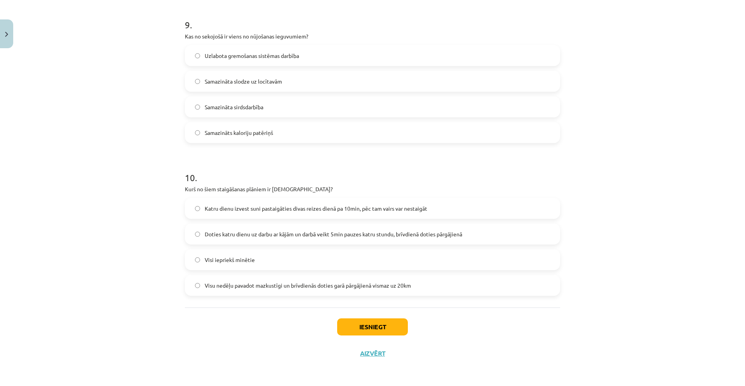
click at [598, 189] on div "Mācību tēma: Sports un veselības 8. klases 1. ieskaites mācību materiāls #4 ✅ T…" at bounding box center [372, 193] width 745 height 386
click at [452, 233] on span "Doties katru dienu uz darbu ar kājām un darbā veikt 5min pauzes katru stundu, b…" at bounding box center [334, 234] width 258 height 8
click at [386, 332] on button "Iesniegt" at bounding box center [372, 326] width 71 height 17
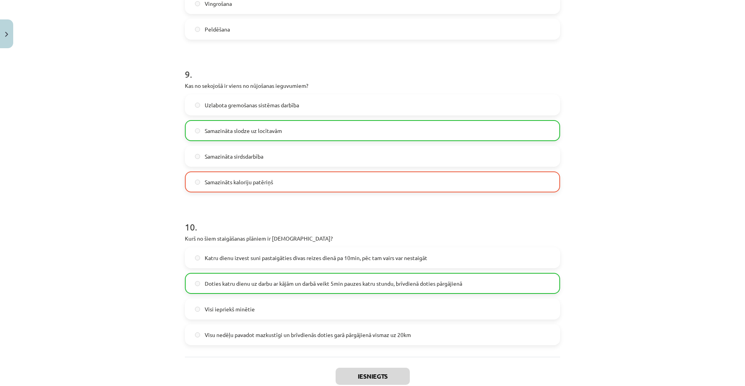
scroll to position [1395, 0]
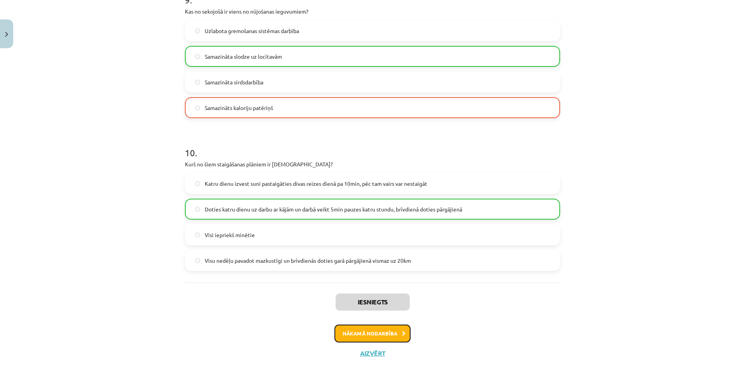
click at [392, 334] on button "Nākamā nodarbība" at bounding box center [372, 333] width 76 height 18
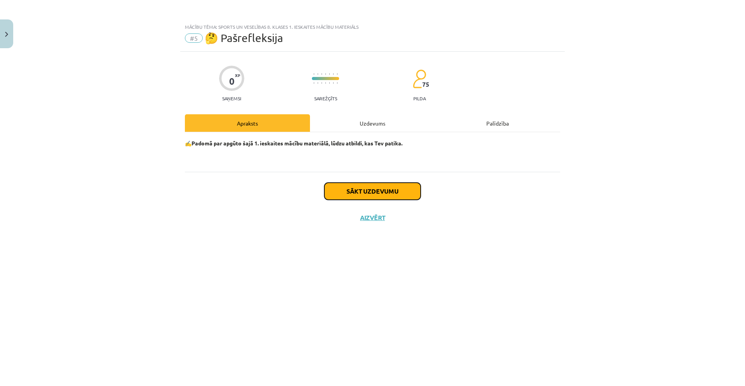
click at [416, 189] on button "Sākt uzdevumu" at bounding box center [372, 191] width 96 height 17
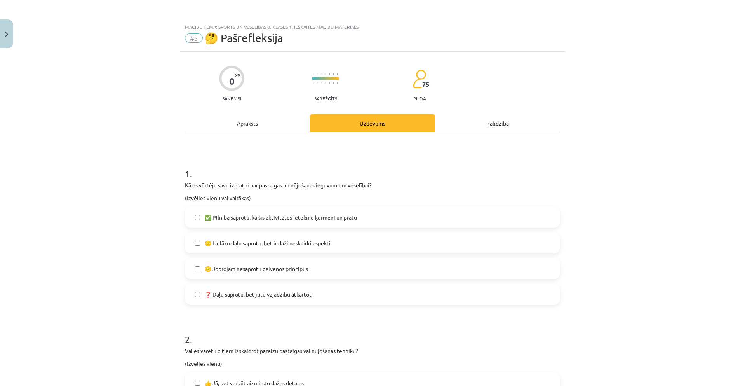
click at [339, 219] on span "✅ Pilnībā saprotu, kā šīs aktivitātes ietekmē ķermeni un prātu" at bounding box center [281, 217] width 152 height 8
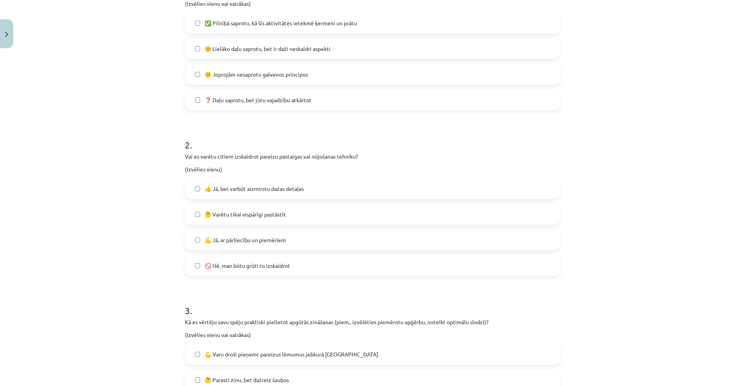
click at [318, 217] on label "🤔 Varētu tikai vispārīgi pastāstīt" at bounding box center [373, 213] width 374 height 19
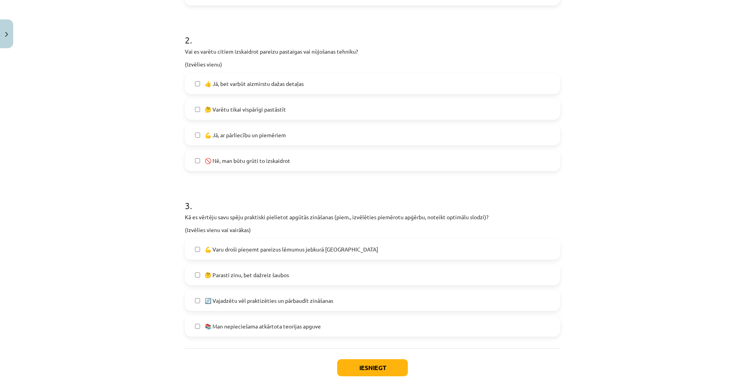
scroll to position [311, 0]
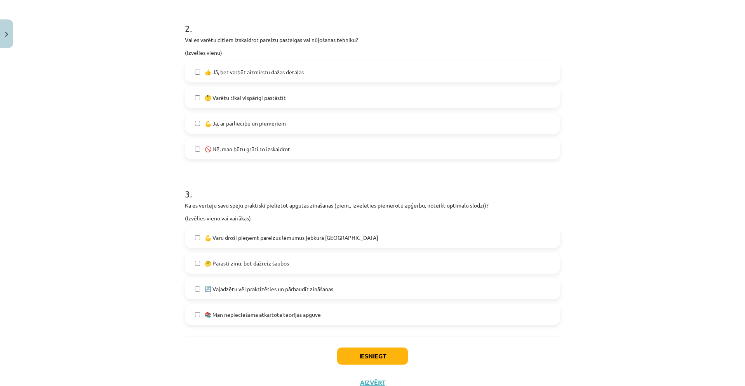
click at [357, 237] on label "💪 Varu droši pieņemt pareizus lēmumus jebkurā situācijā" at bounding box center [373, 237] width 374 height 19
click at [371, 358] on button "Iesniegt" at bounding box center [372, 355] width 71 height 17
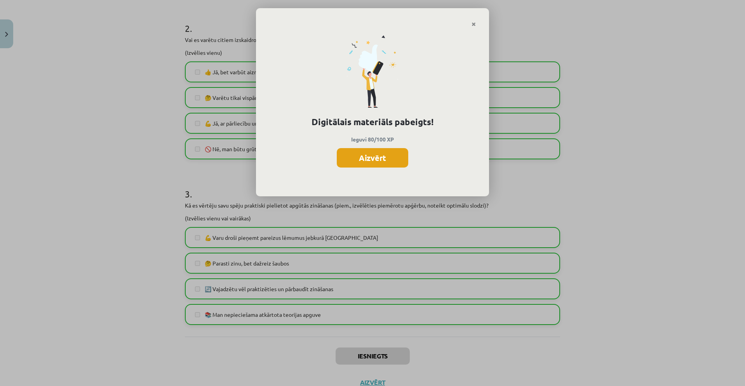
click at [400, 158] on button "Aizvērt" at bounding box center [372, 157] width 71 height 19
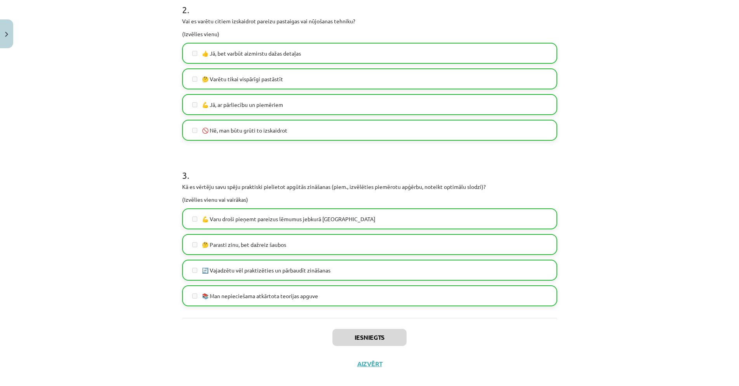
scroll to position [340, 0]
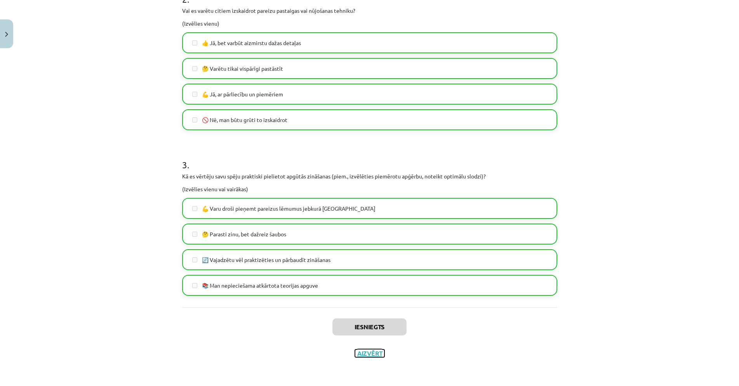
click at [373, 354] on button "Aizvērt" at bounding box center [370, 353] width 30 height 8
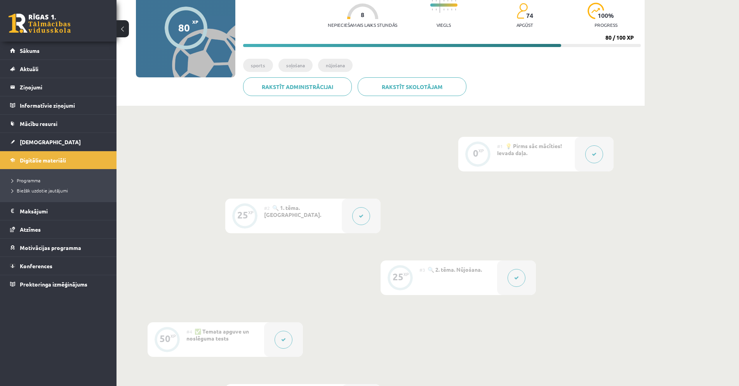
scroll to position [0, 0]
